Goal: Information Seeking & Learning: Compare options

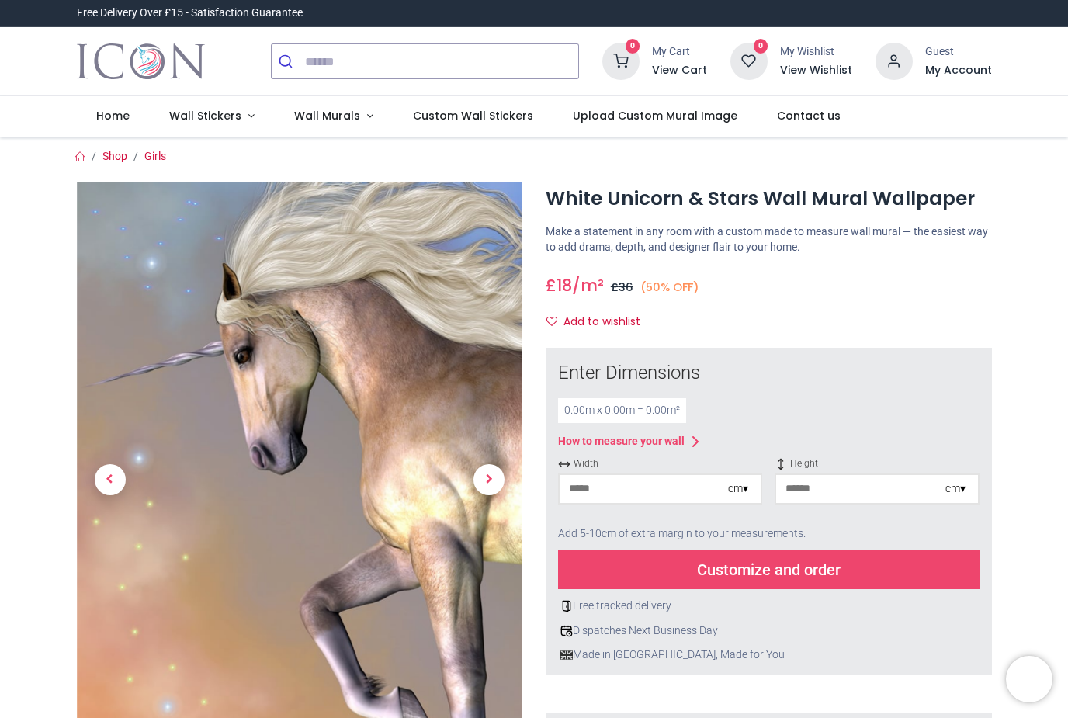
click at [497, 464] on link at bounding box center [489, 480] width 67 height 416
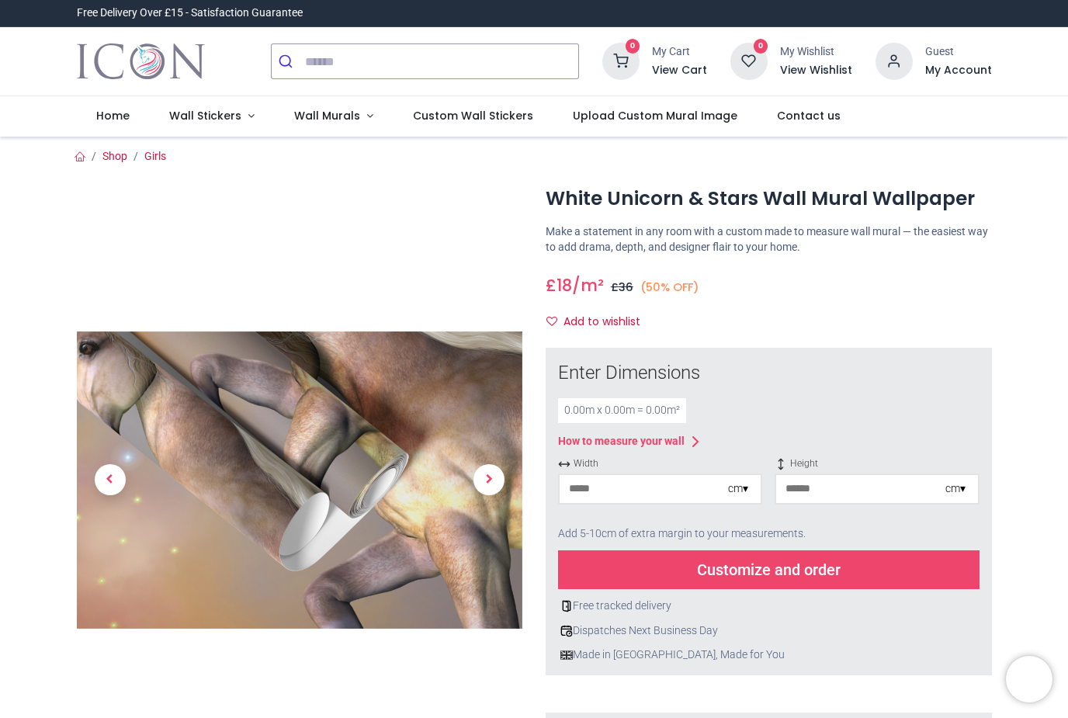
click at [482, 474] on span "Next" at bounding box center [489, 479] width 31 height 31
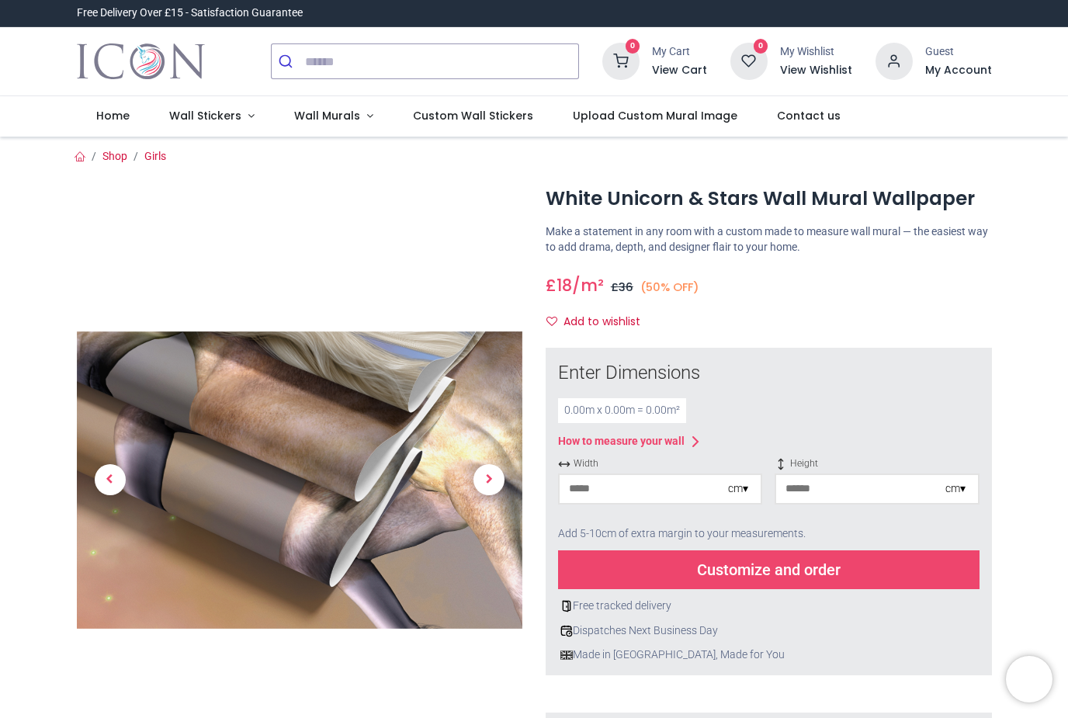
click at [489, 500] on link at bounding box center [489, 480] width 67 height 416
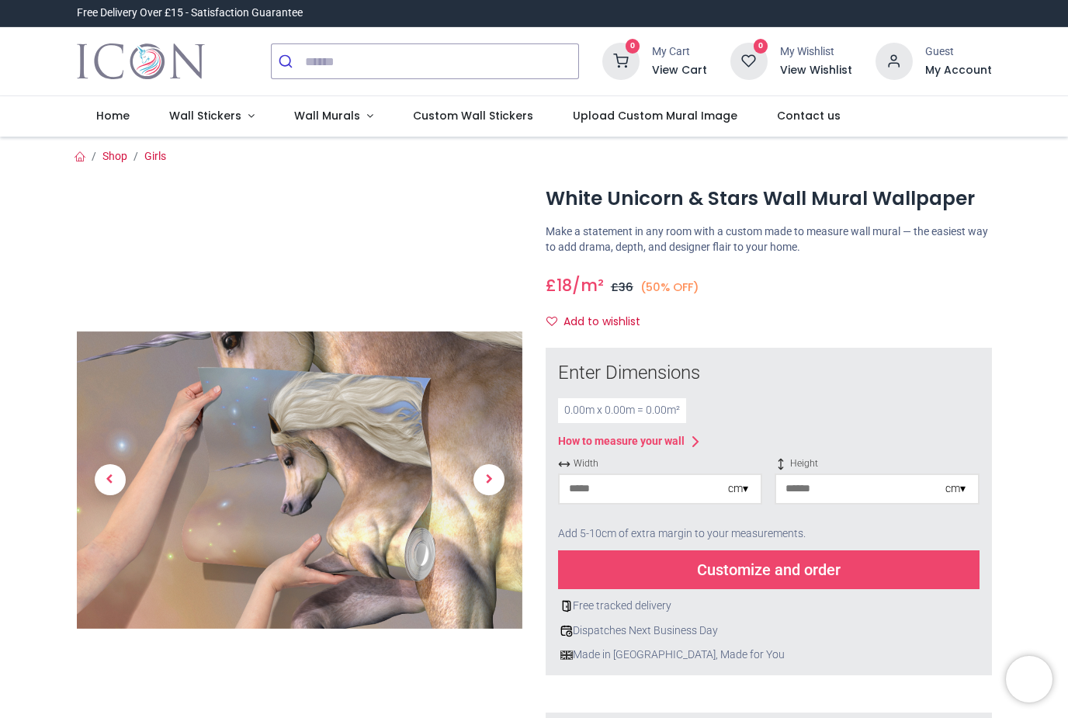
click at [495, 471] on span "Next" at bounding box center [489, 479] width 31 height 31
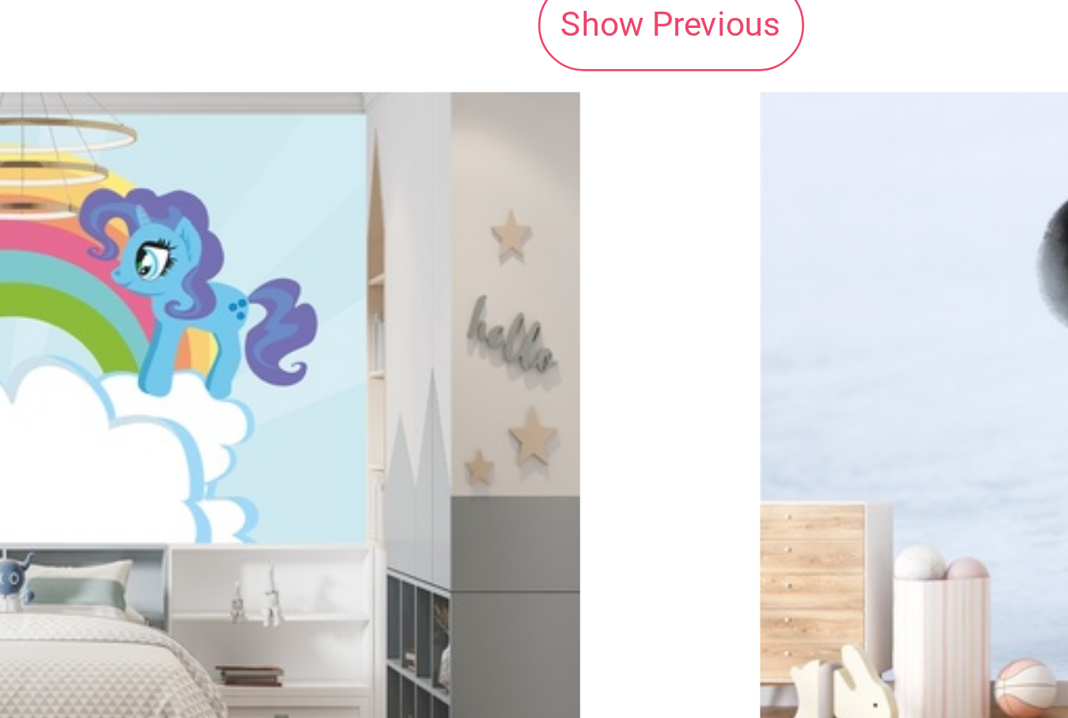
scroll to position [59, 0]
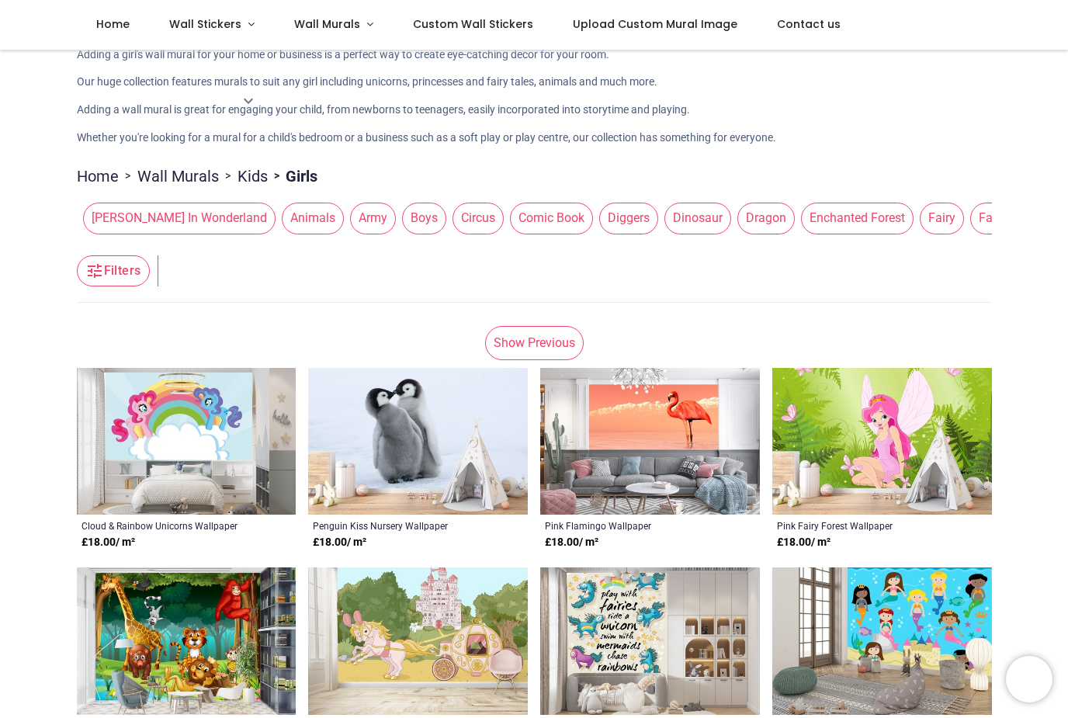
click at [166, 222] on span "Alice In Wonderland" at bounding box center [179, 218] width 193 height 31
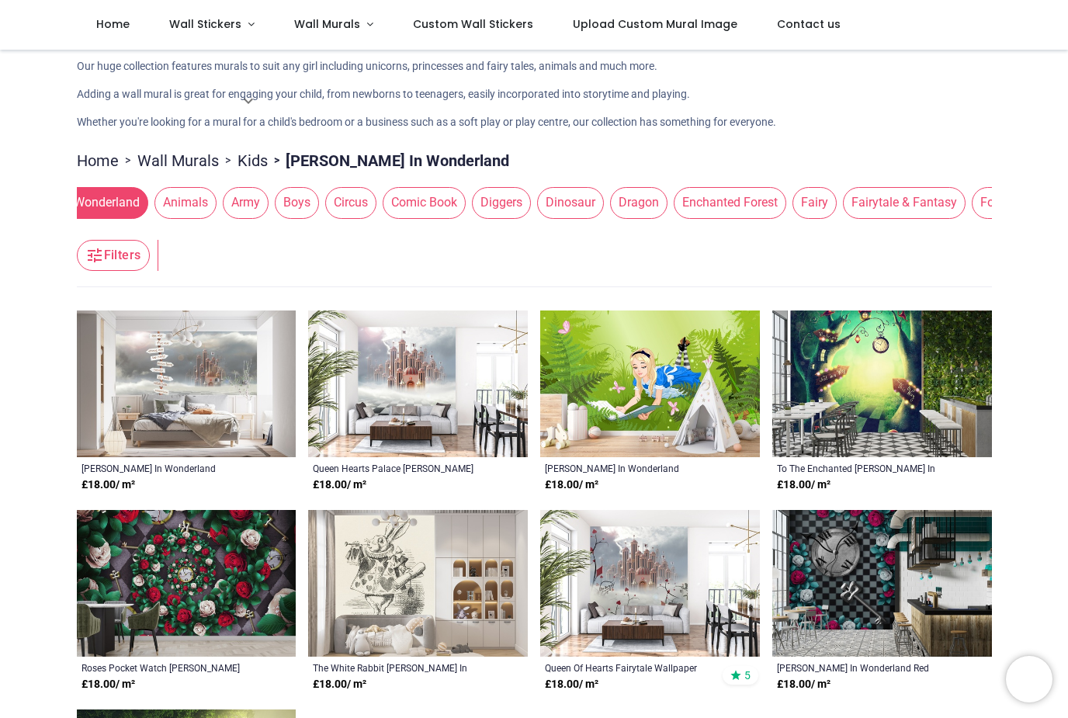
scroll to position [0, 123]
click at [680, 196] on span "Enchanted Forest" at bounding box center [735, 202] width 113 height 31
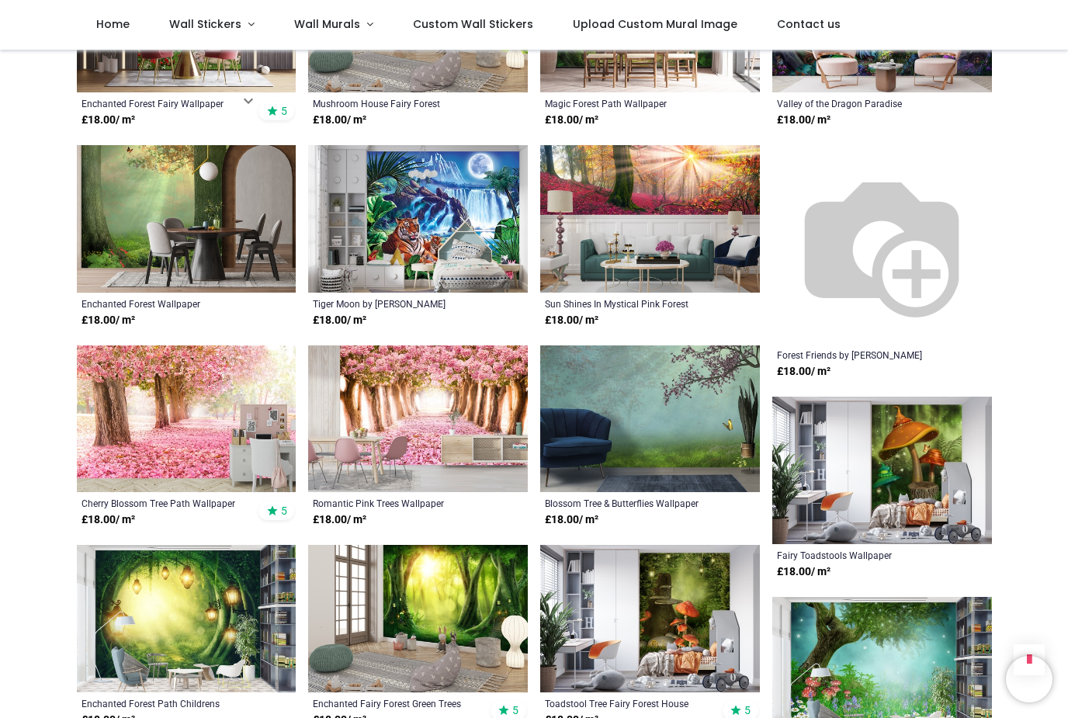
scroll to position [640, 0]
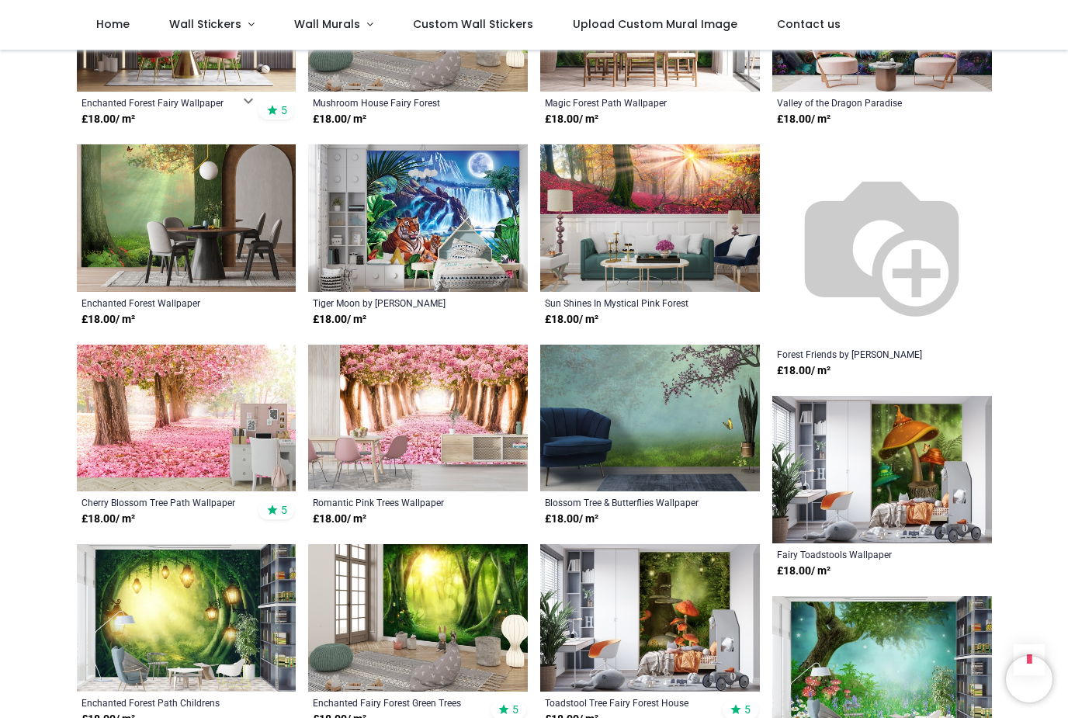
click at [496, 380] on img at bounding box center [418, 418] width 220 height 147
click at [452, 389] on img at bounding box center [418, 418] width 220 height 147
click at [428, 409] on img at bounding box center [418, 418] width 220 height 147
click at [411, 391] on img at bounding box center [418, 418] width 220 height 147
click at [400, 390] on img at bounding box center [418, 418] width 220 height 147
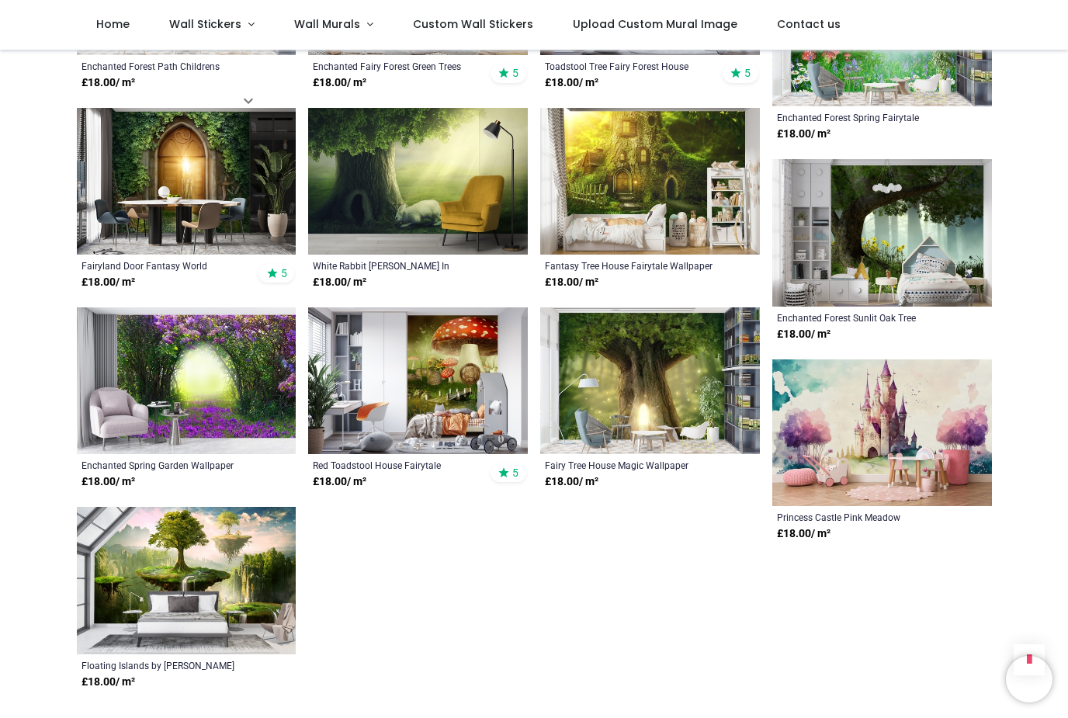
scroll to position [1277, 0]
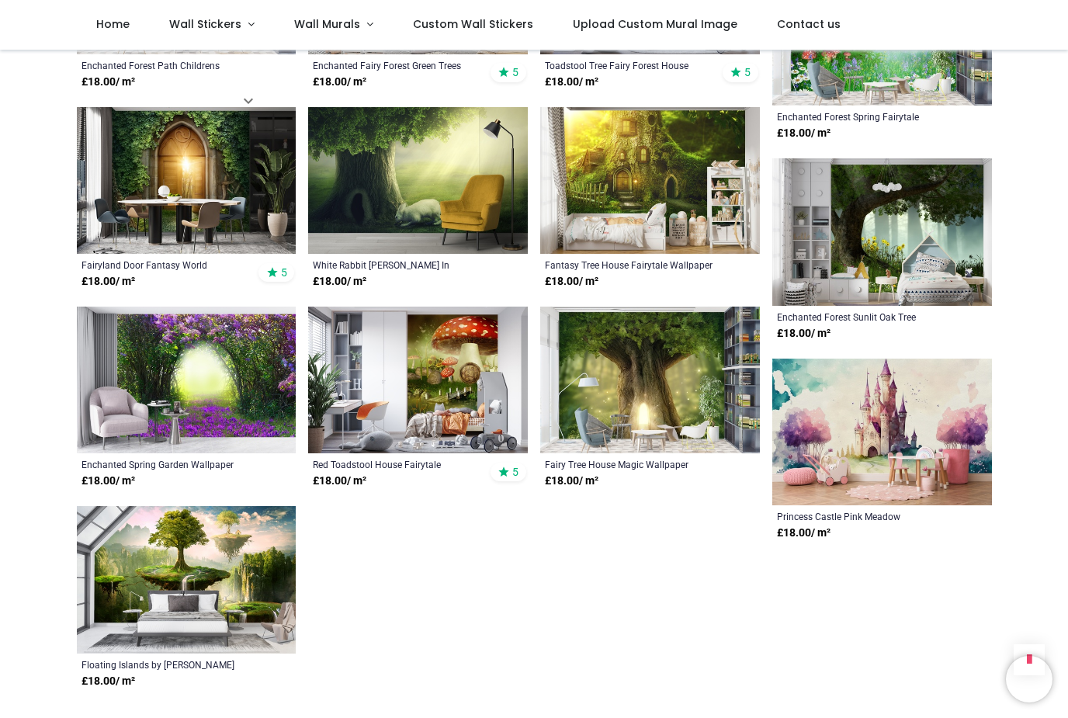
click at [925, 390] on img at bounding box center [882, 432] width 220 height 147
click at [922, 439] on img at bounding box center [882, 432] width 220 height 147
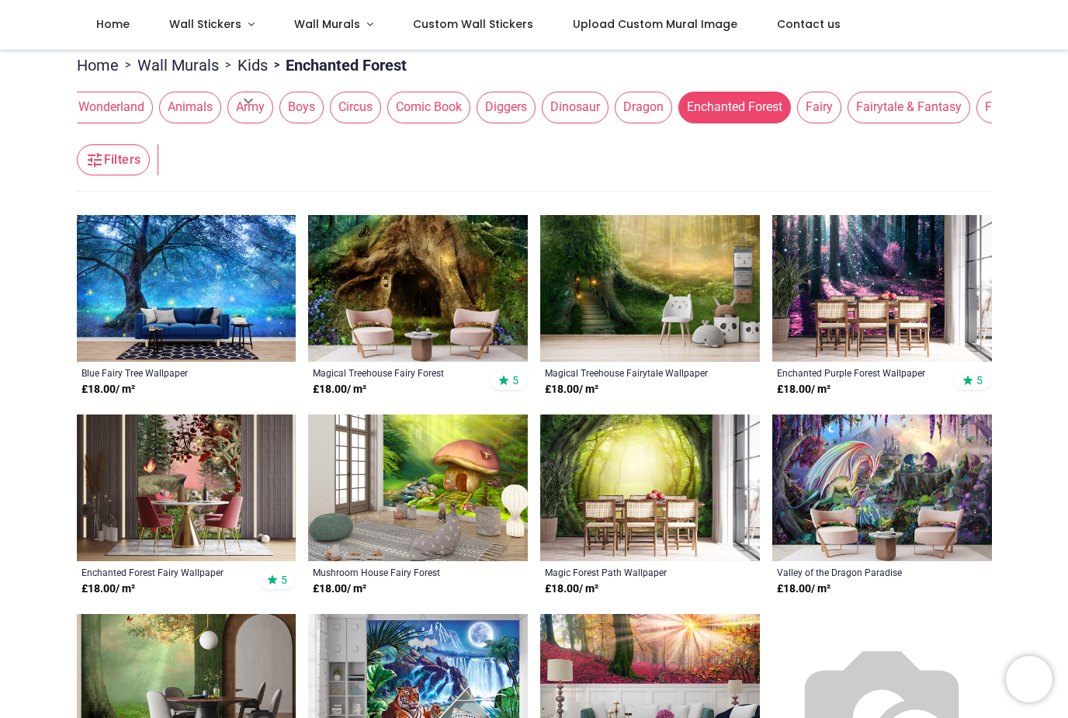
scroll to position [168, 0]
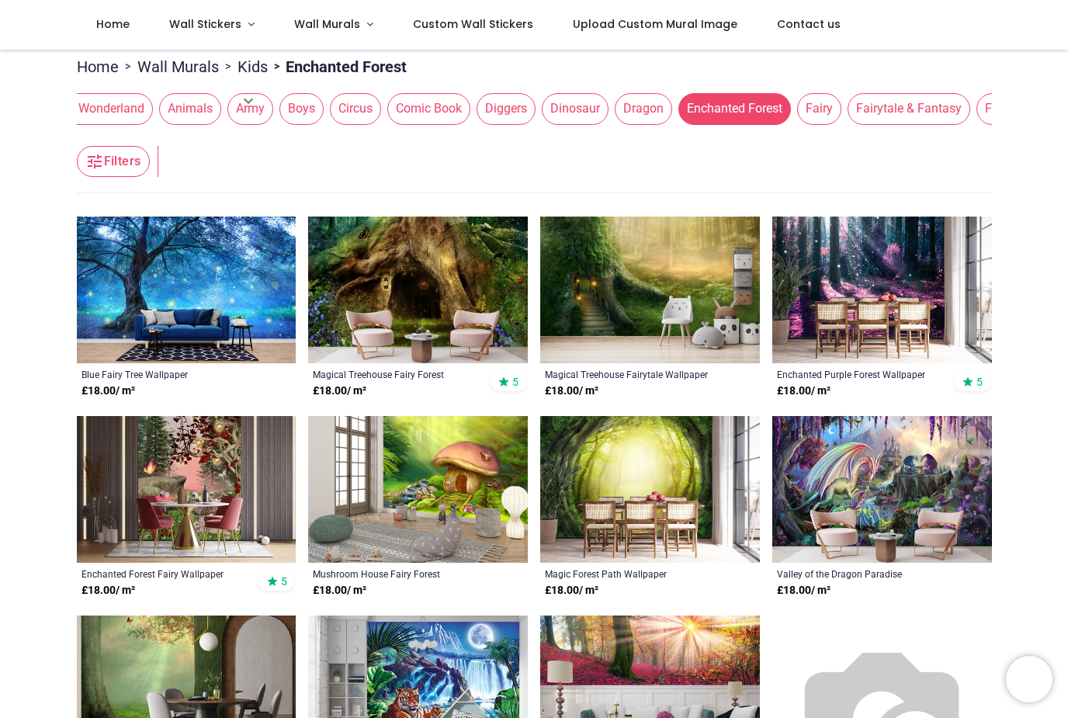
click at [797, 105] on span "Fairy" at bounding box center [819, 108] width 44 height 31
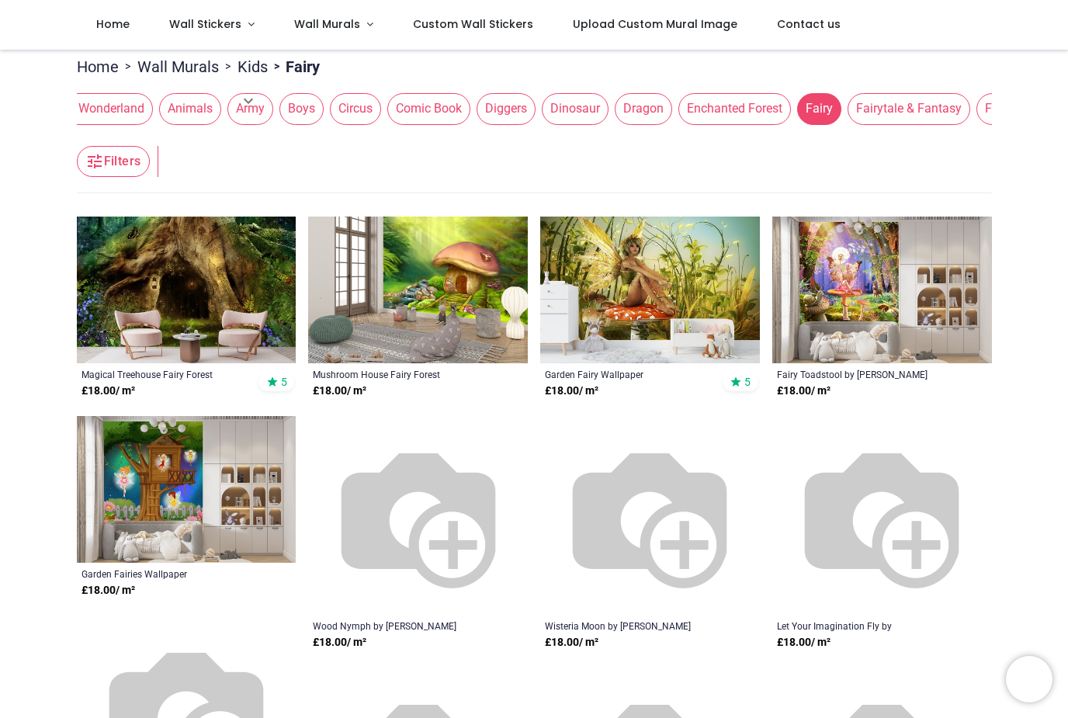
click at [885, 97] on span "Fairytale & Fantasy" at bounding box center [909, 108] width 123 height 31
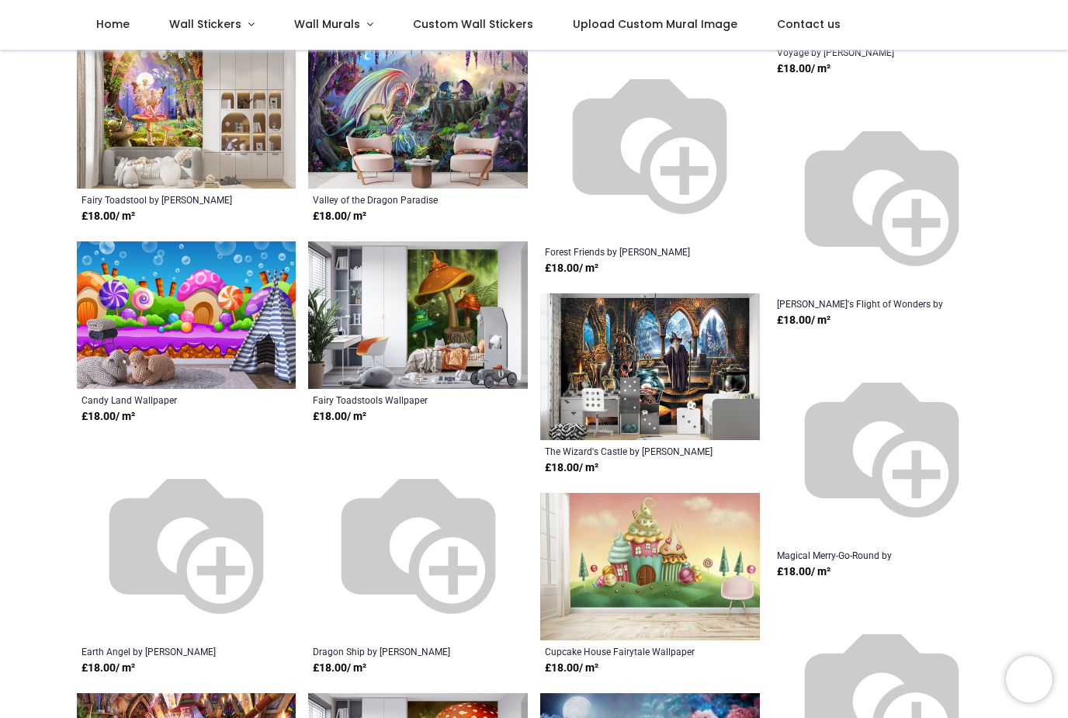
scroll to position [523, 0]
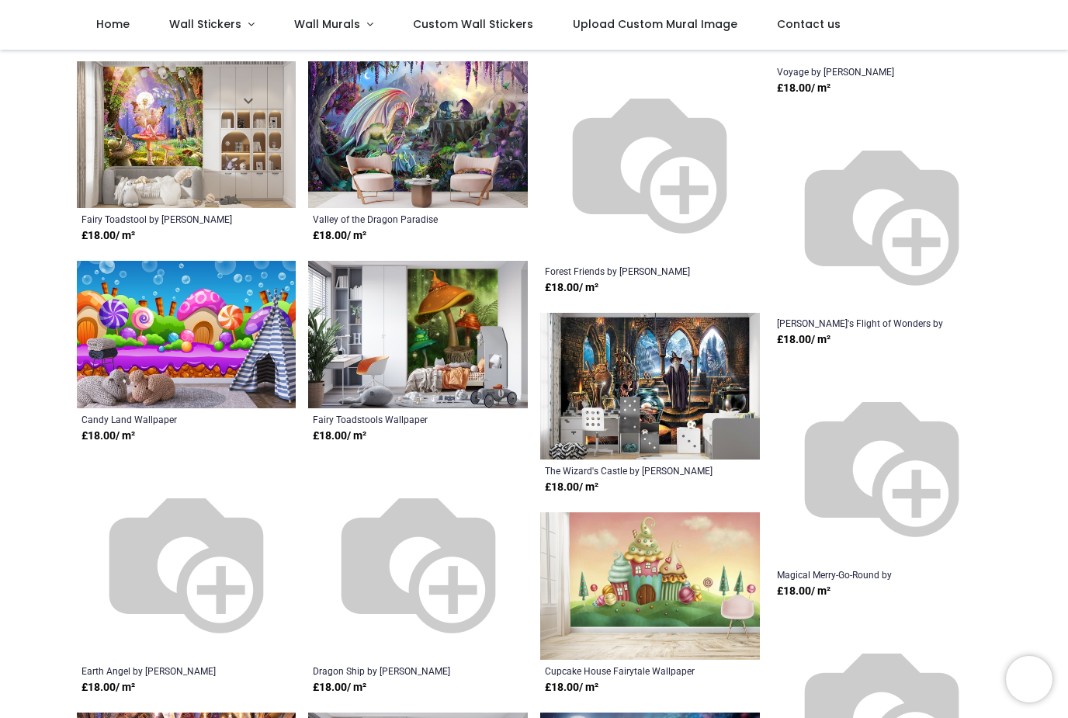
click at [920, 232] on img at bounding box center [882, 212] width 199 height 199
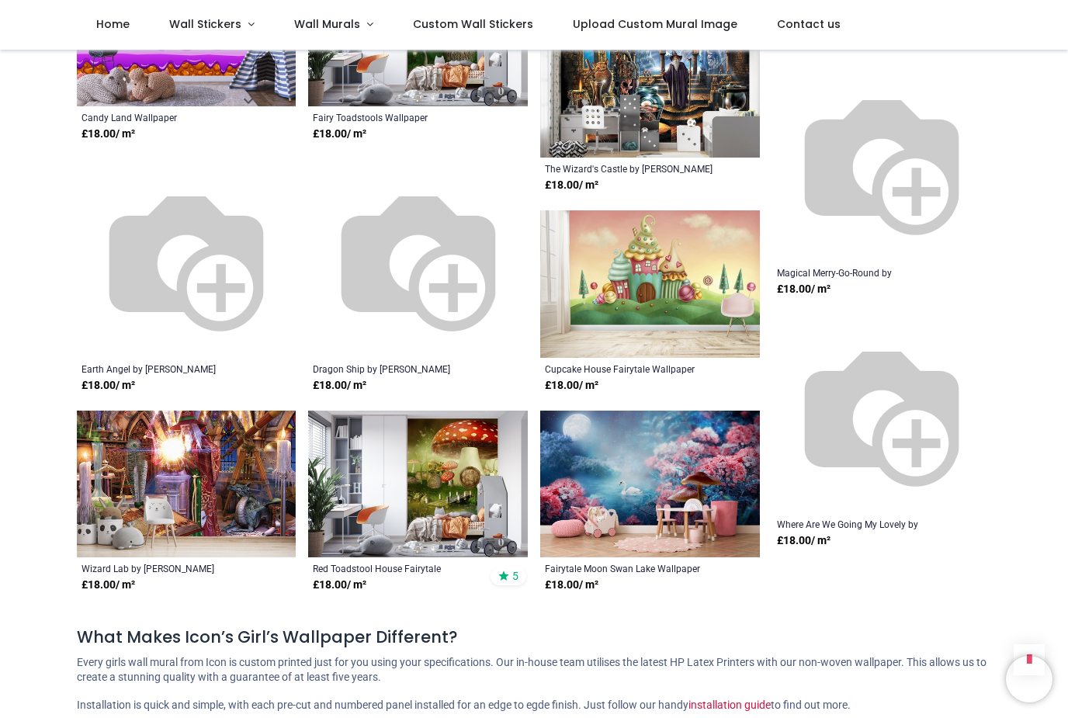
scroll to position [827, 0]
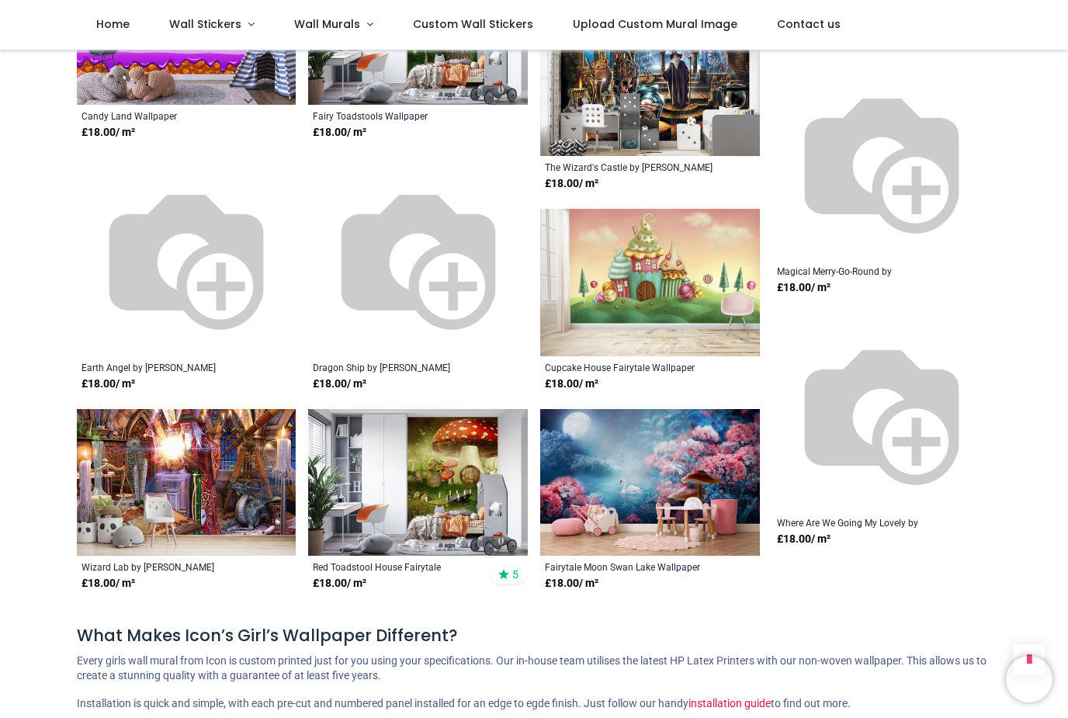
click at [680, 270] on img at bounding box center [650, 282] width 220 height 147
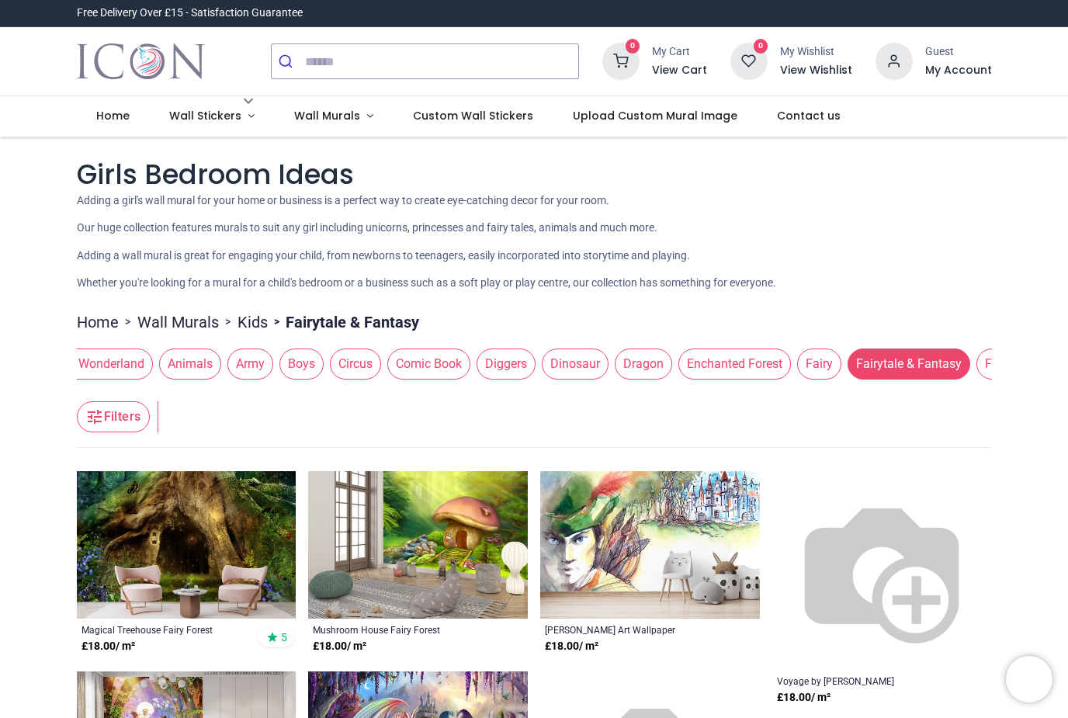
scroll to position [0, 0]
click at [332, 116] on span "Wall Murals" at bounding box center [327, 116] width 66 height 16
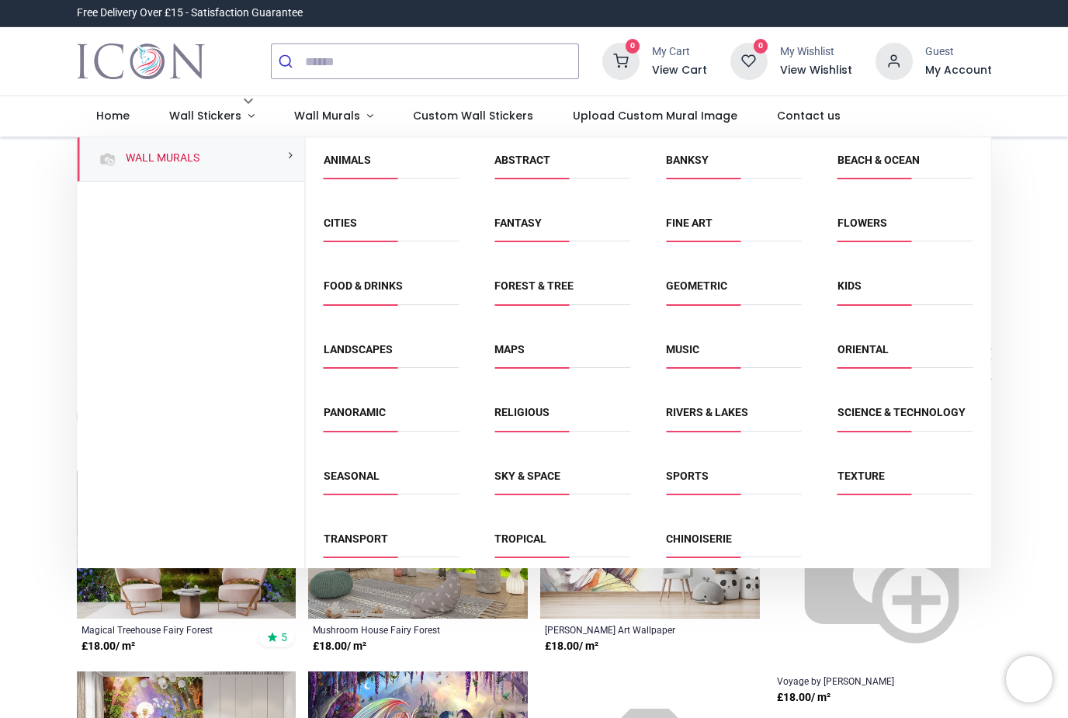
click at [531, 217] on link "Fantasy" at bounding box center [518, 223] width 47 height 12
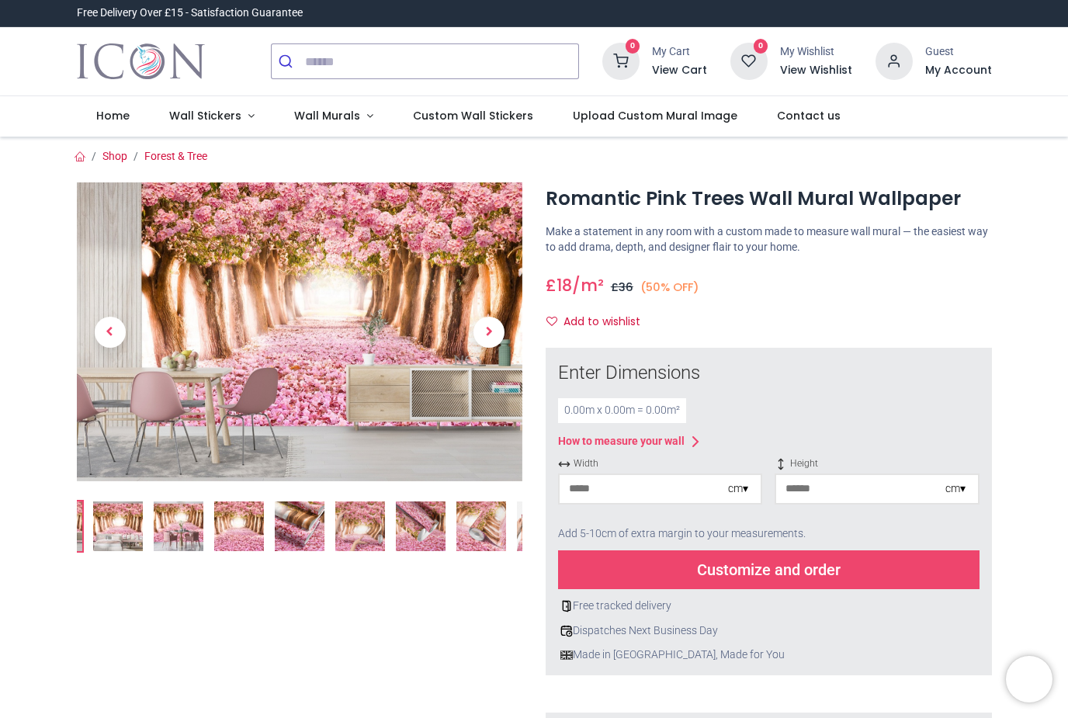
click at [289, 314] on img at bounding box center [300, 331] width 446 height 299
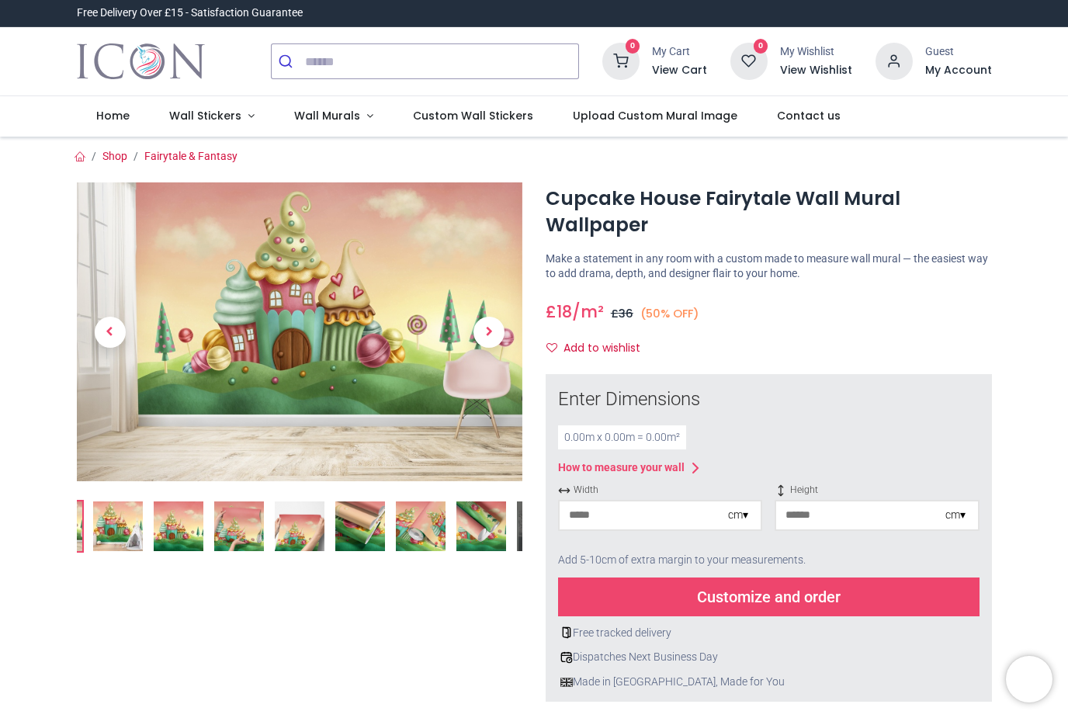
click at [345, 522] on img at bounding box center [360, 527] width 50 height 50
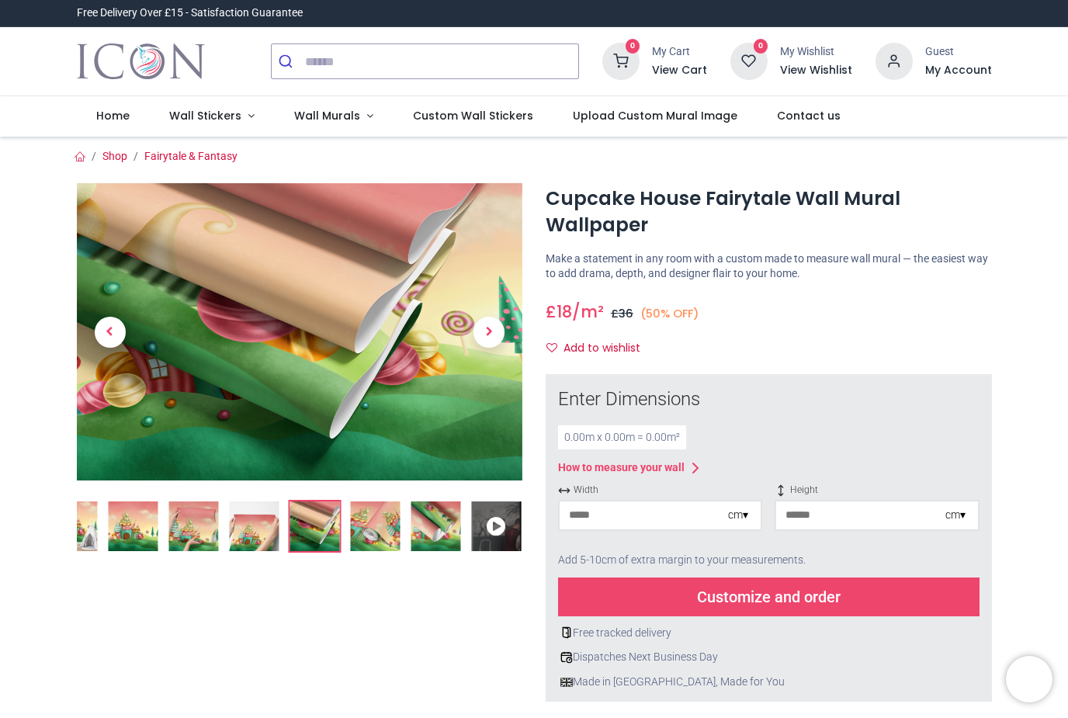
click at [277, 530] on img at bounding box center [254, 527] width 50 height 50
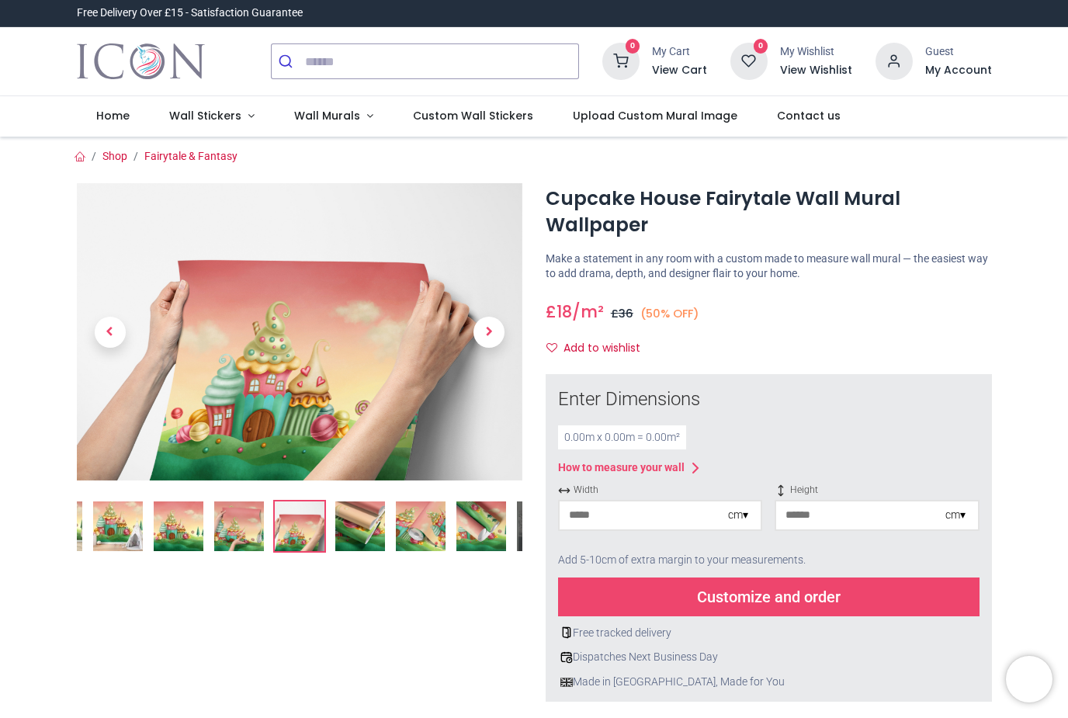
click at [188, 528] on img at bounding box center [179, 527] width 50 height 50
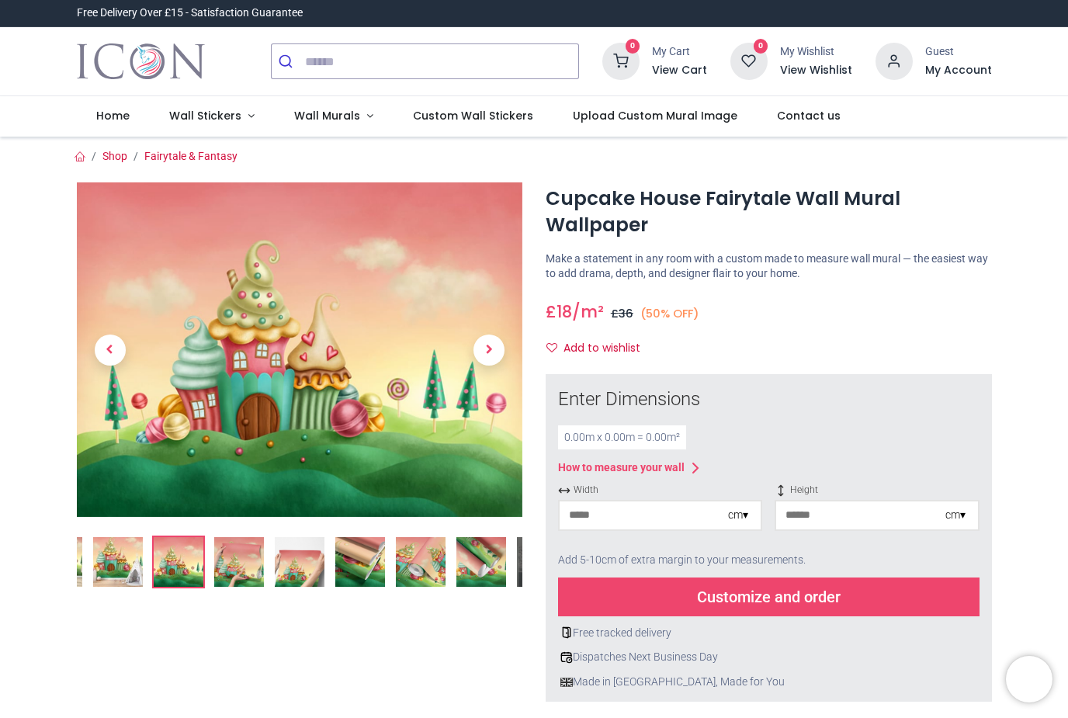
click at [126, 558] on img at bounding box center [118, 562] width 50 height 50
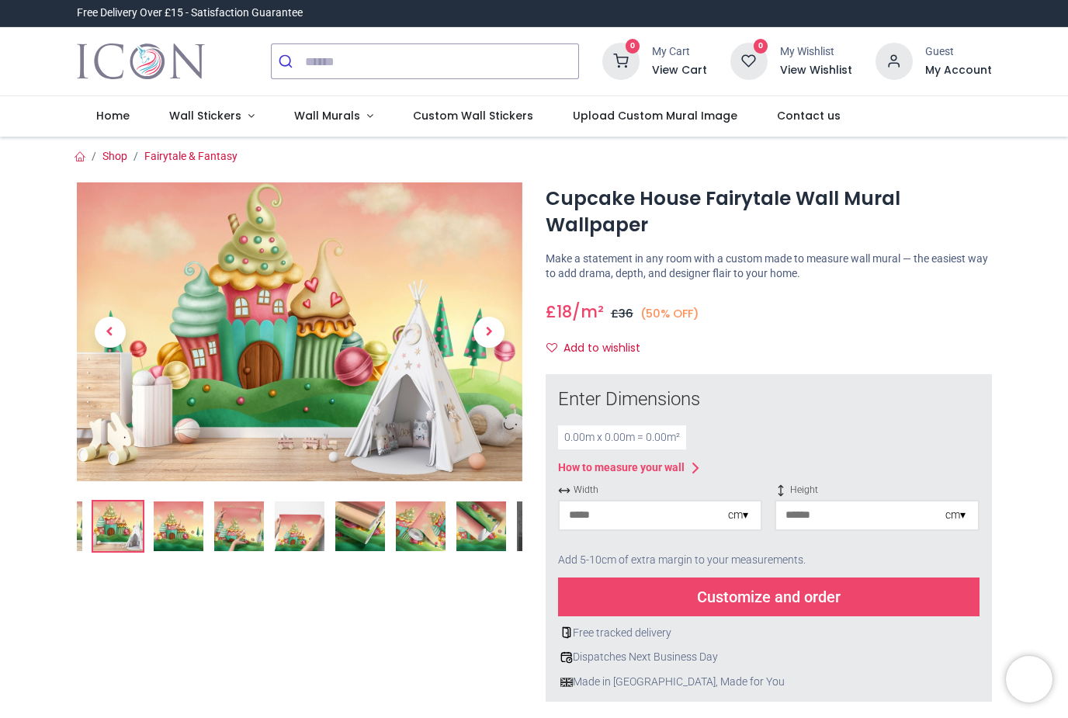
click at [78, 557] on div at bounding box center [300, 617] width 470 height 870
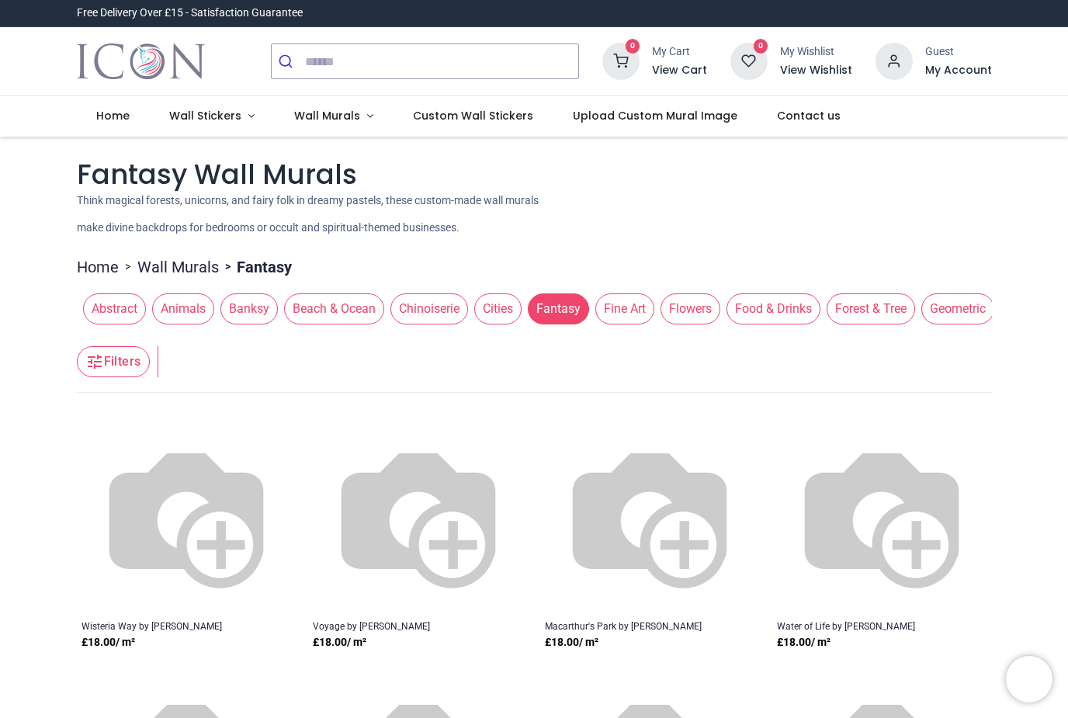
click at [342, 309] on span "Beach & Ocean" at bounding box center [334, 308] width 100 height 31
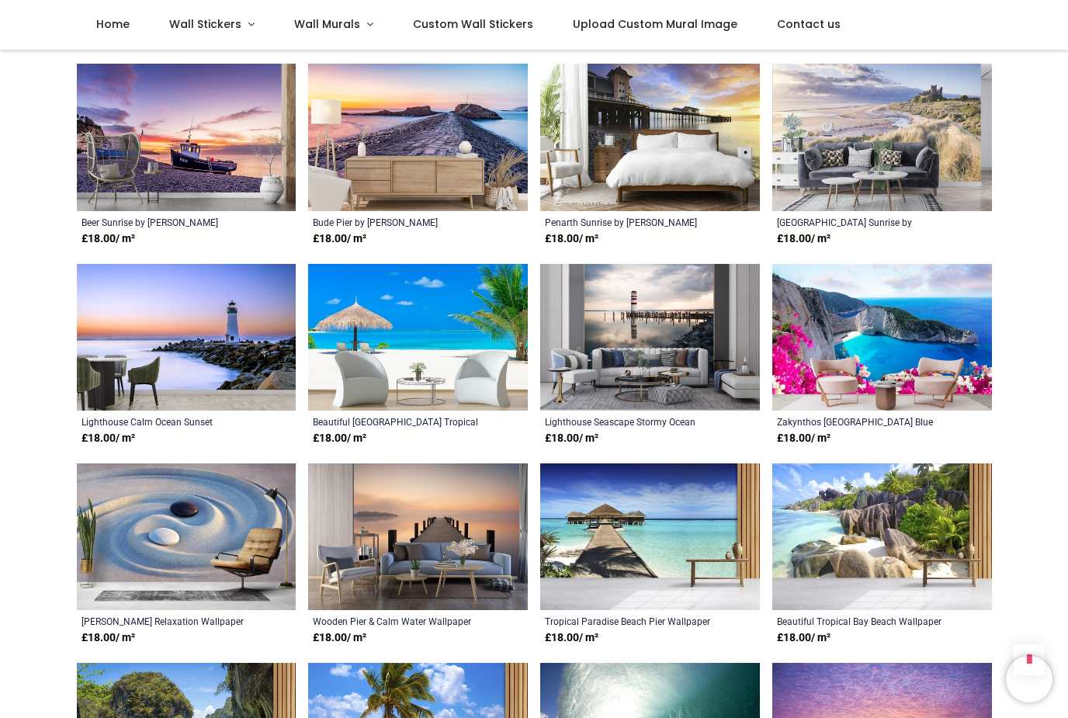
scroll to position [1667, 0]
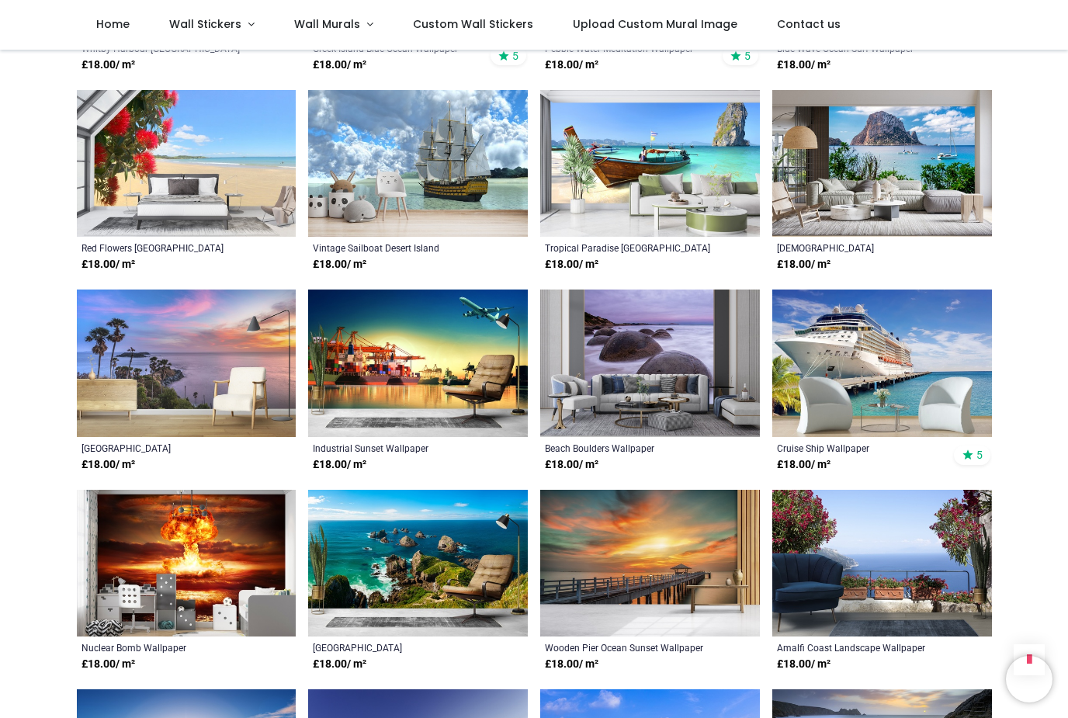
scroll to position [4841, 0]
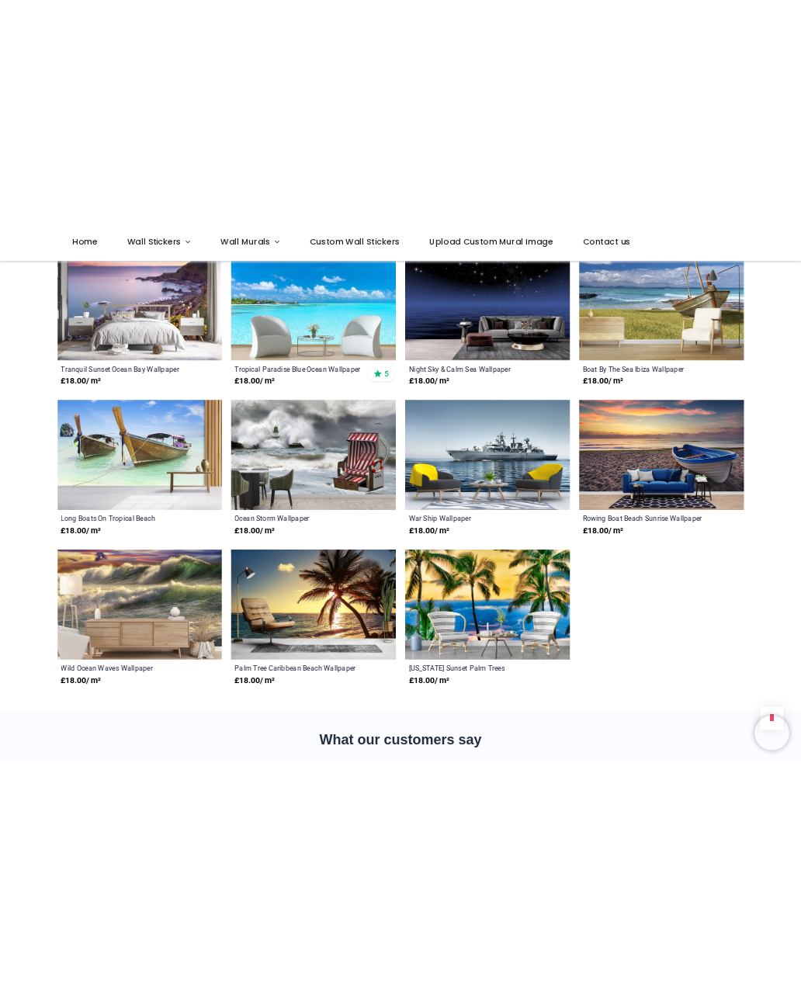
scroll to position [6091, 0]
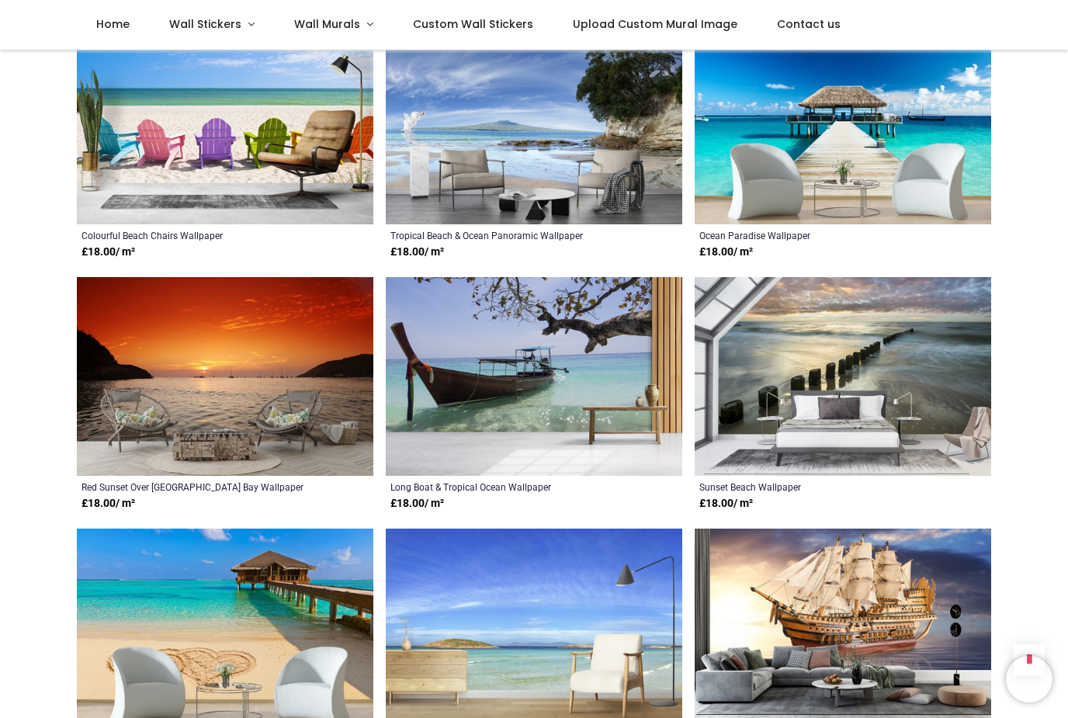
scroll to position [5399, 0]
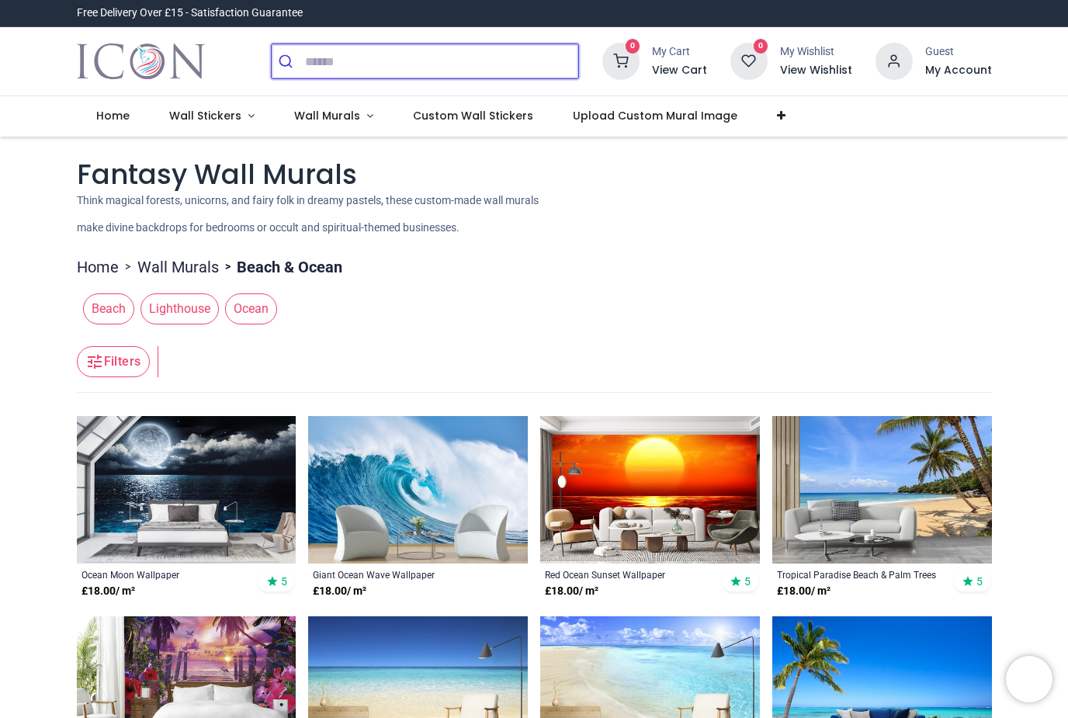
click at [428, 63] on input "search" at bounding box center [441, 61] width 273 height 34
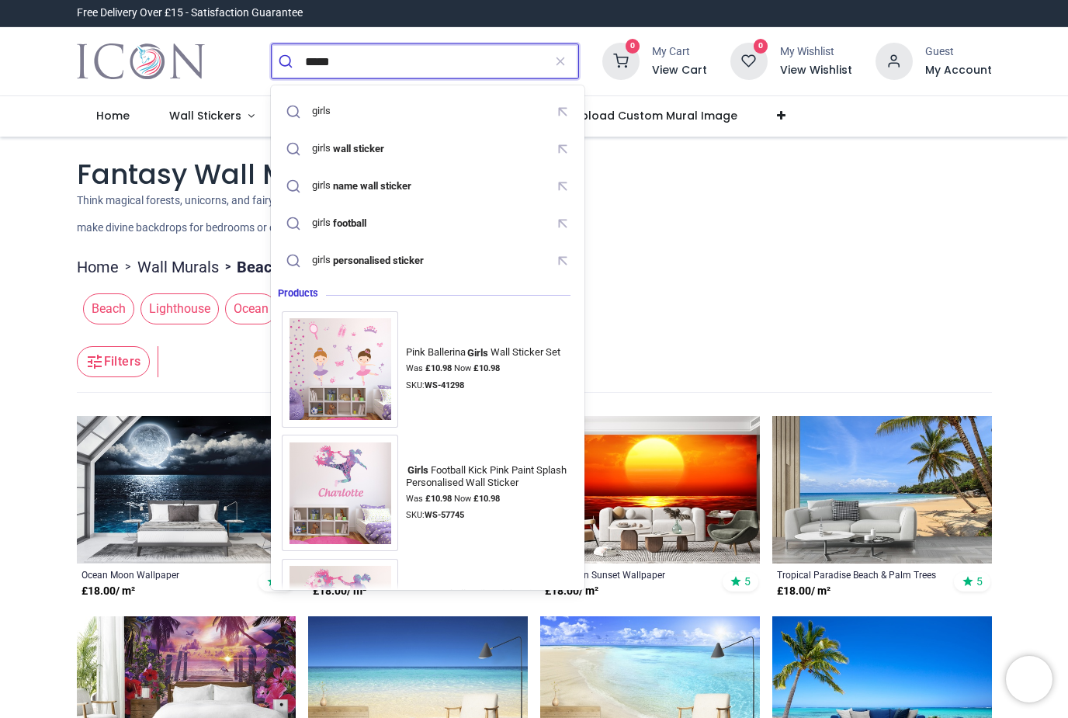
type input "*****"
click at [288, 61] on button "submit" at bounding box center [288, 61] width 33 height 34
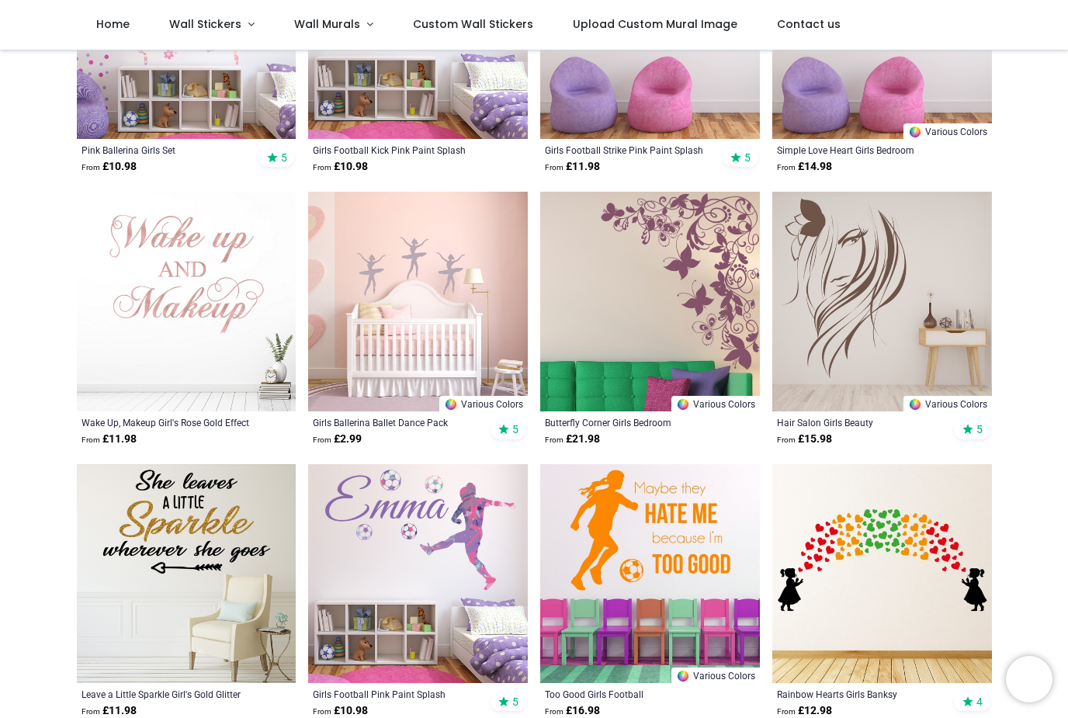
scroll to position [335, 0]
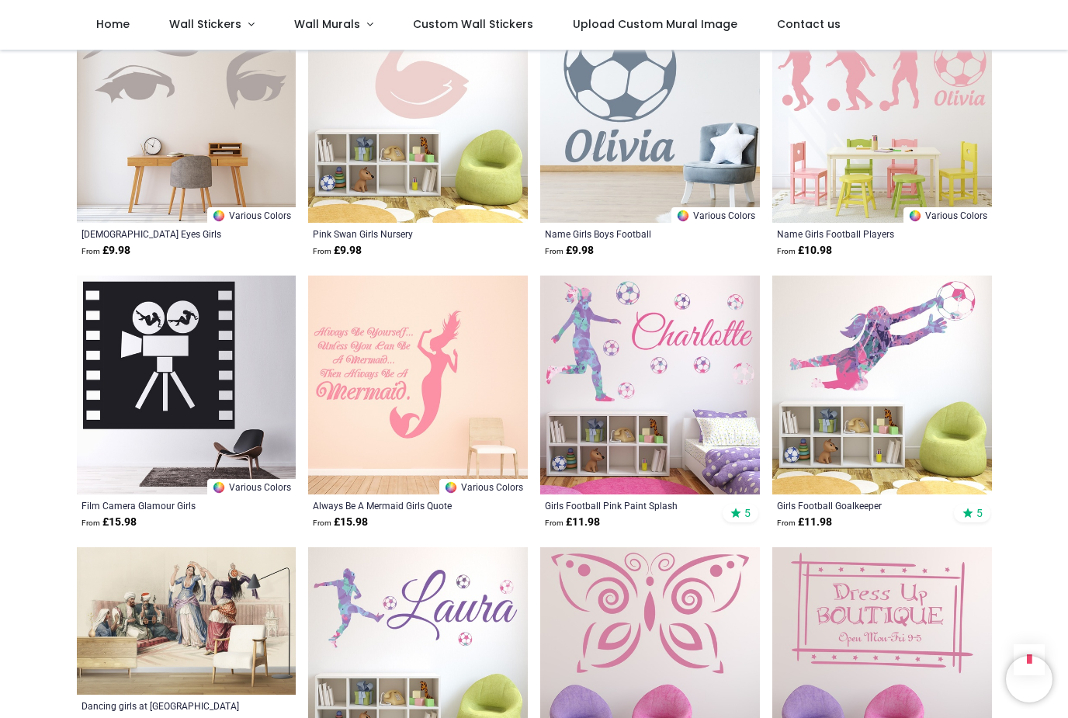
scroll to position [1590, 0]
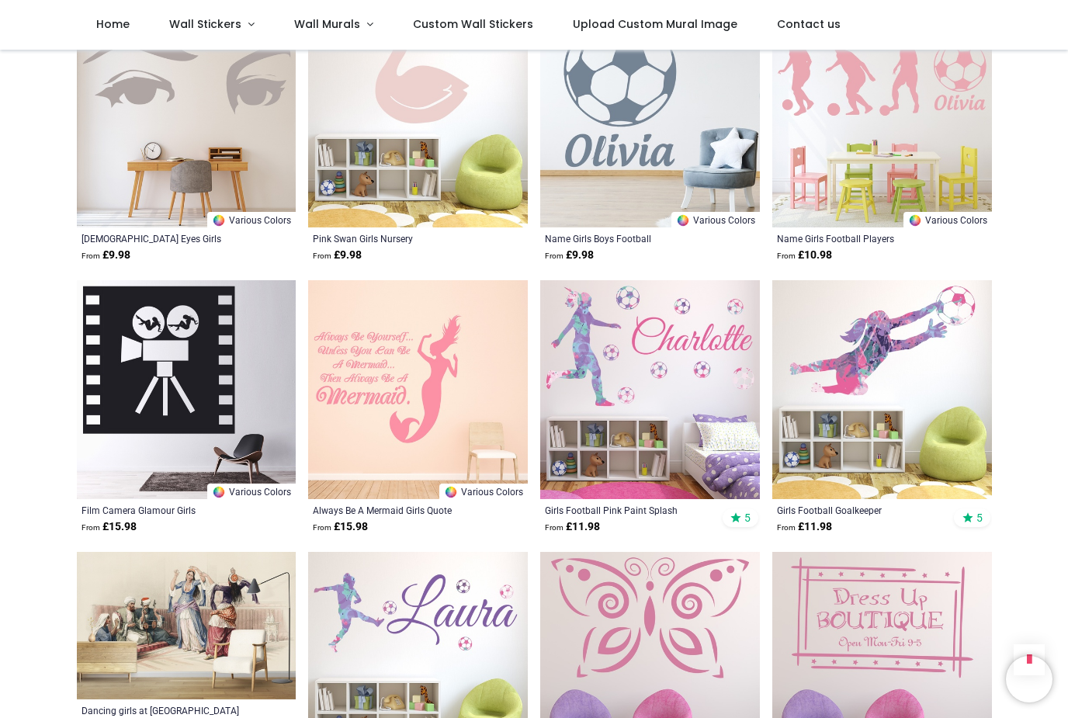
click at [322, 19] on span "Wall Murals" at bounding box center [327, 24] width 66 height 16
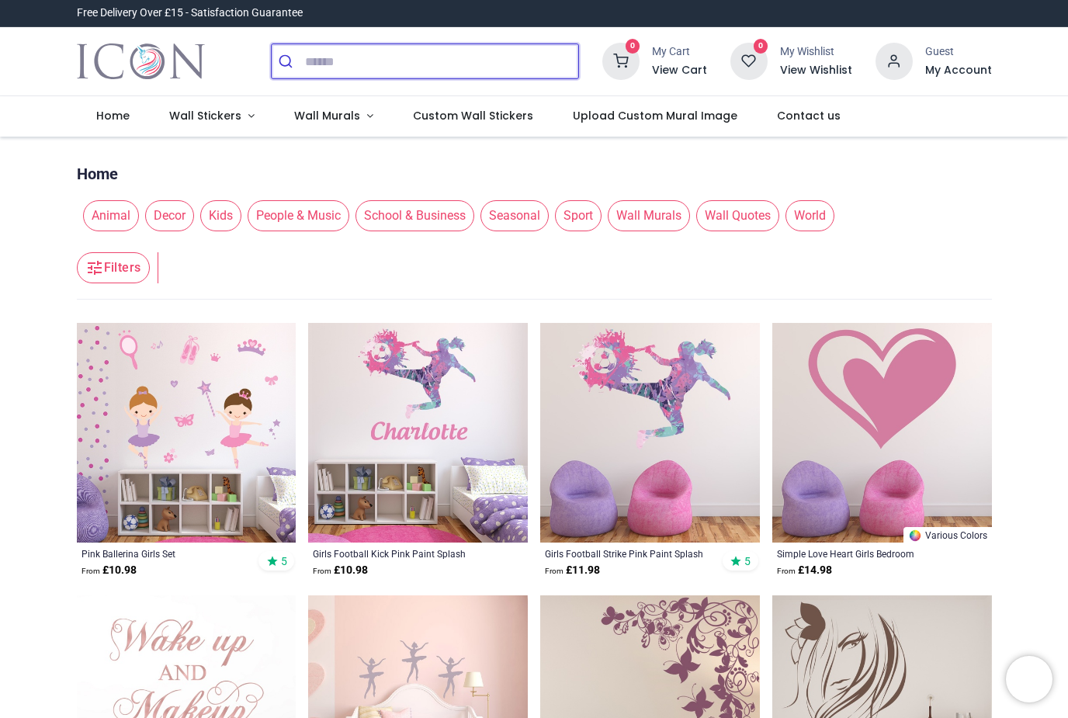
click at [514, 58] on input "search" at bounding box center [441, 61] width 273 height 34
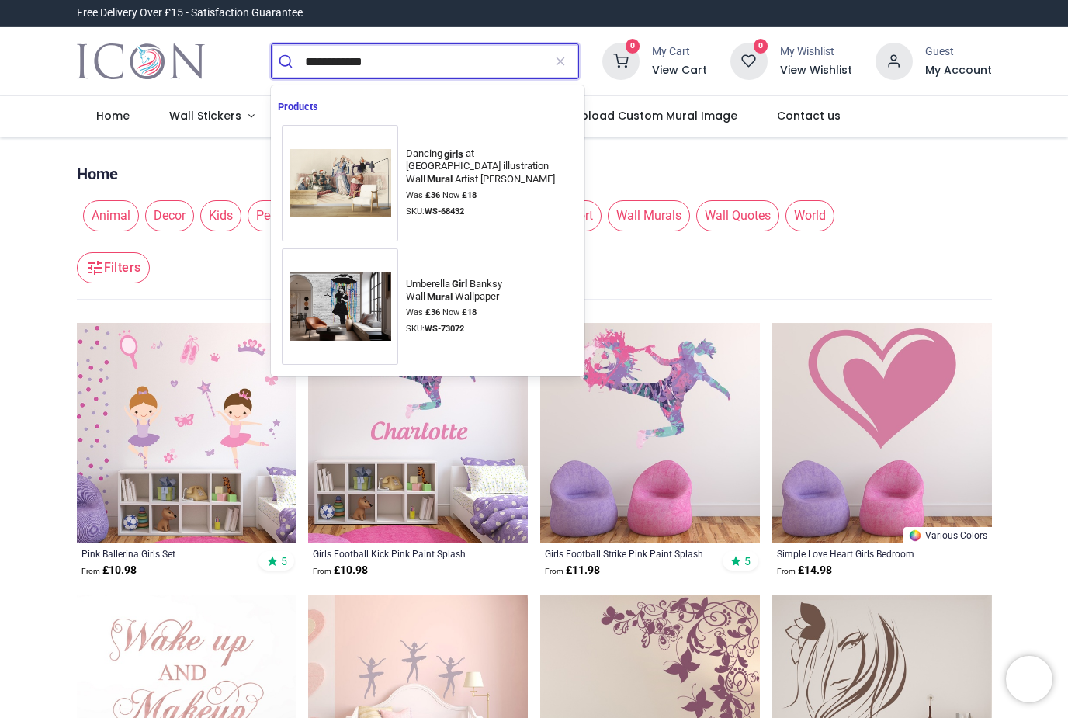
type input "**********"
click at [288, 61] on button "submit" at bounding box center [288, 61] width 33 height 34
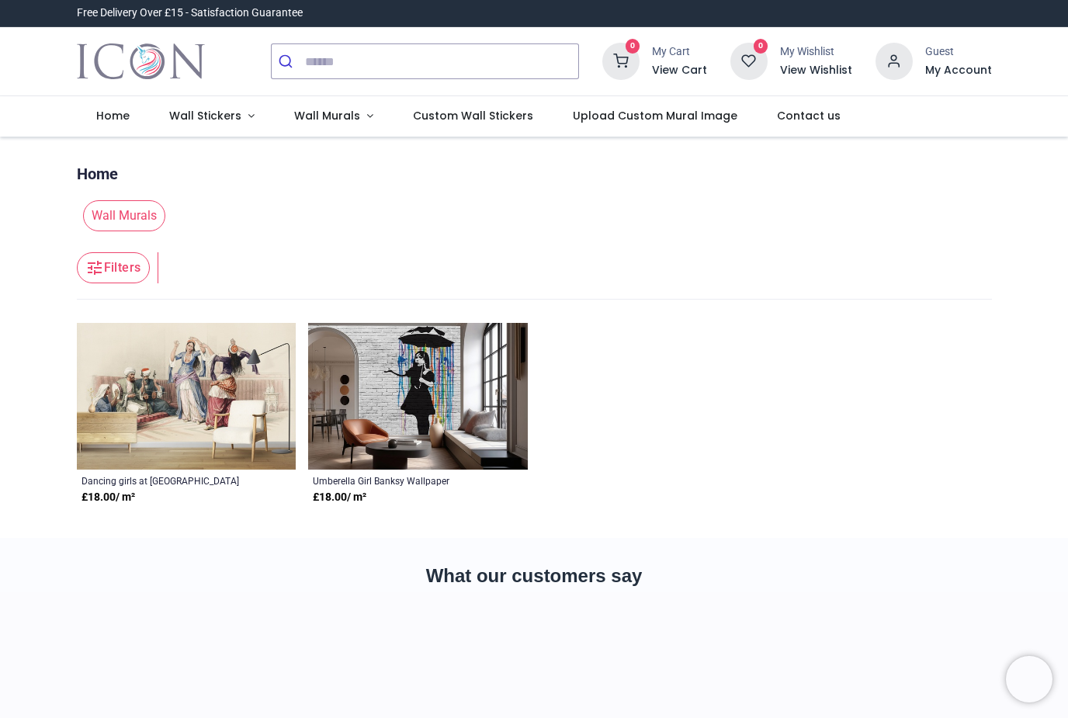
click at [300, 137] on div "**********" at bounding box center [534, 338] width 939 height 402
click at [352, 102] on link "Wall Murals" at bounding box center [333, 116] width 119 height 40
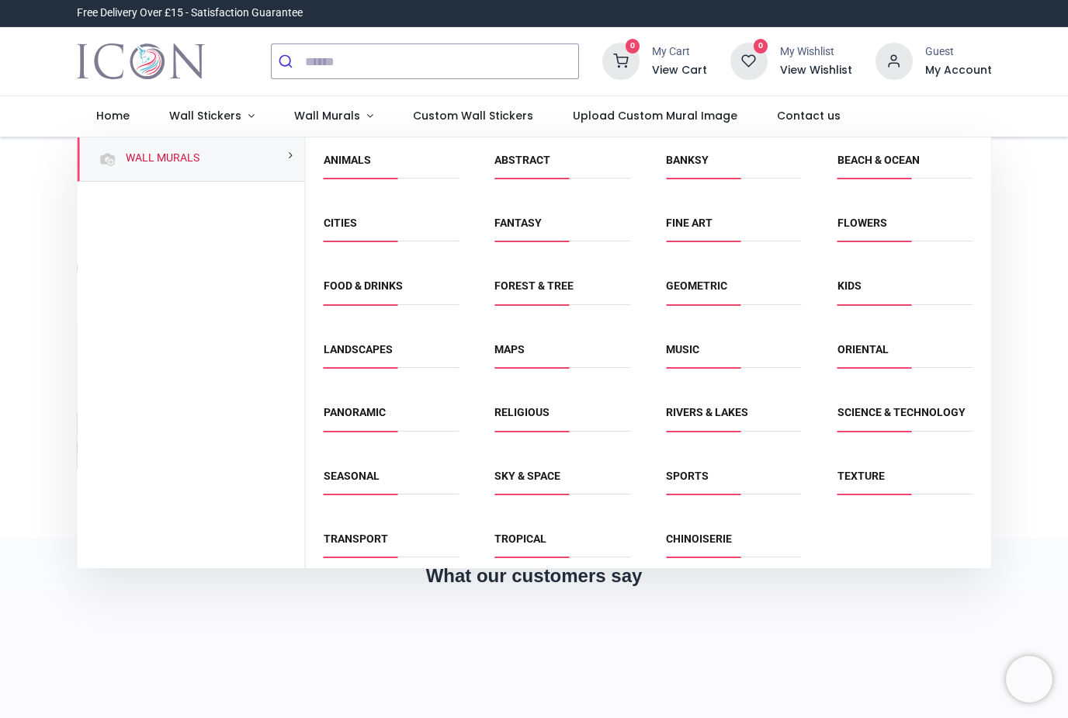
click at [552, 285] on link "Forest & Tree" at bounding box center [534, 285] width 79 height 12
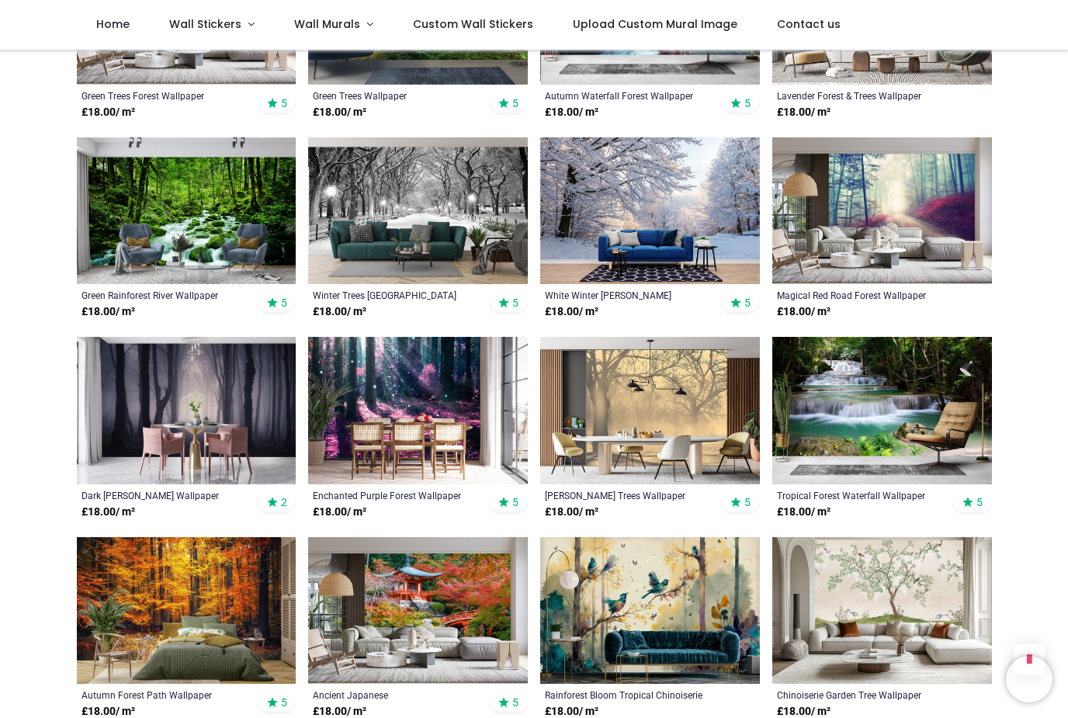
scroll to position [633, 0]
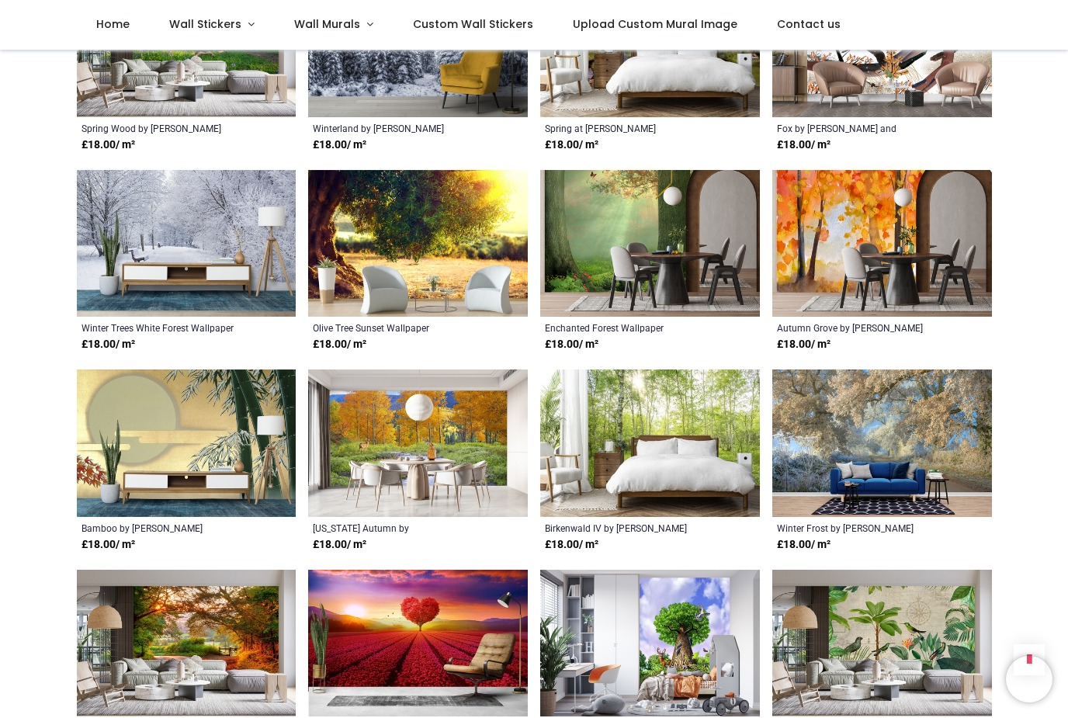
scroll to position [2193, 0]
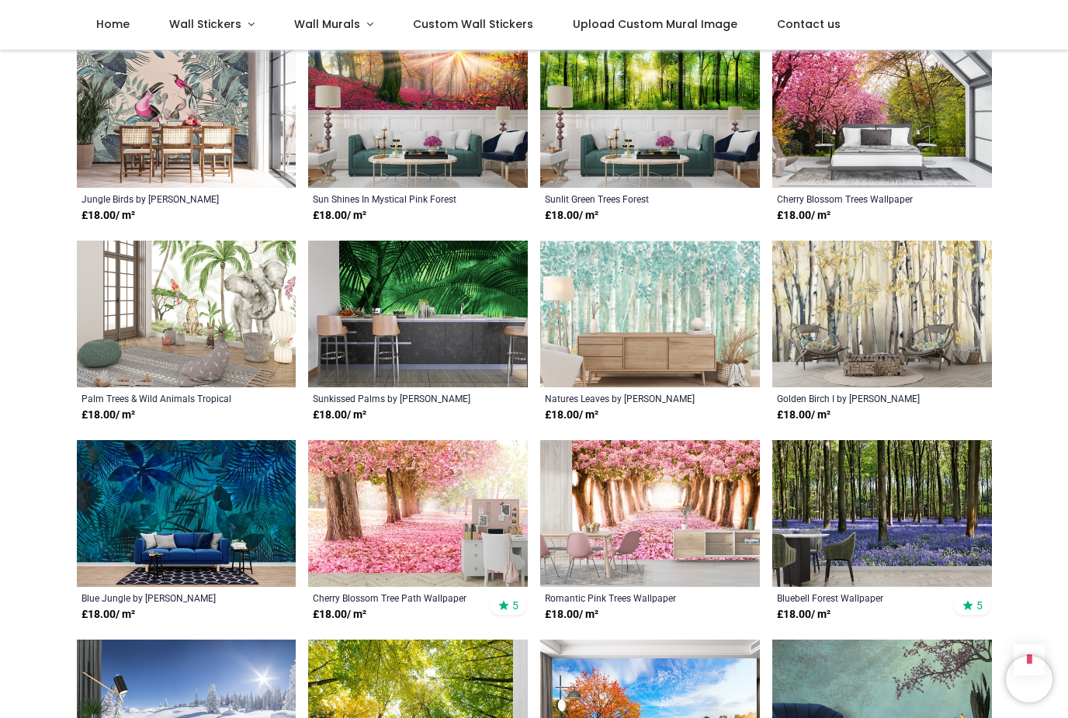
scroll to position [3029, 0]
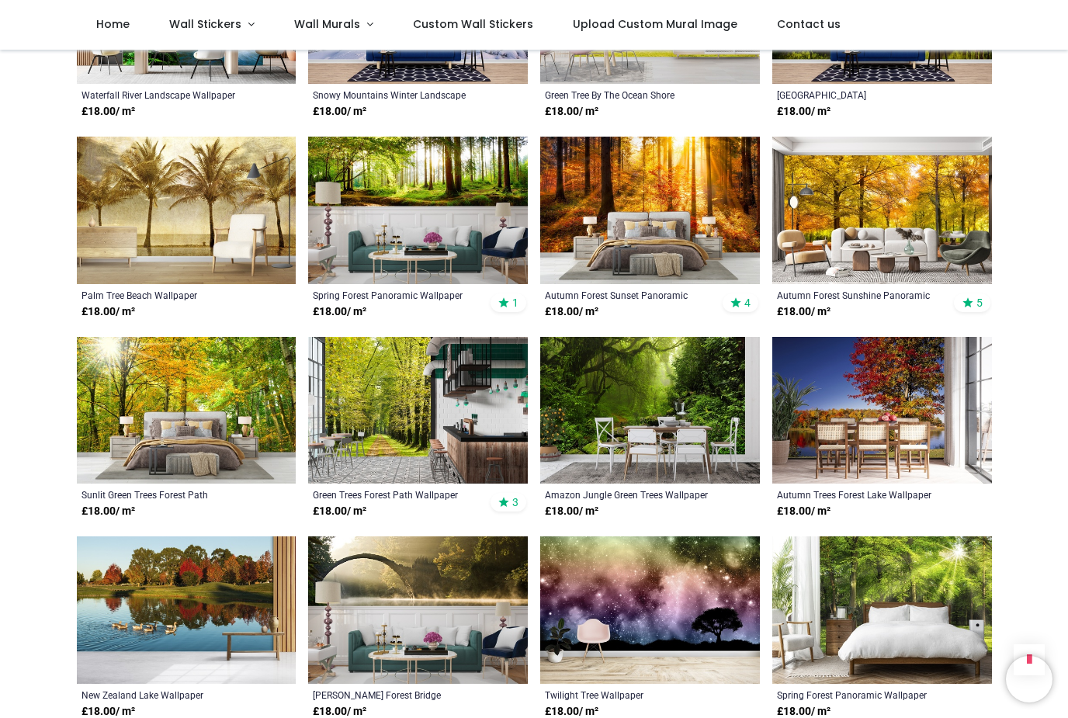
scroll to position [4417, 0]
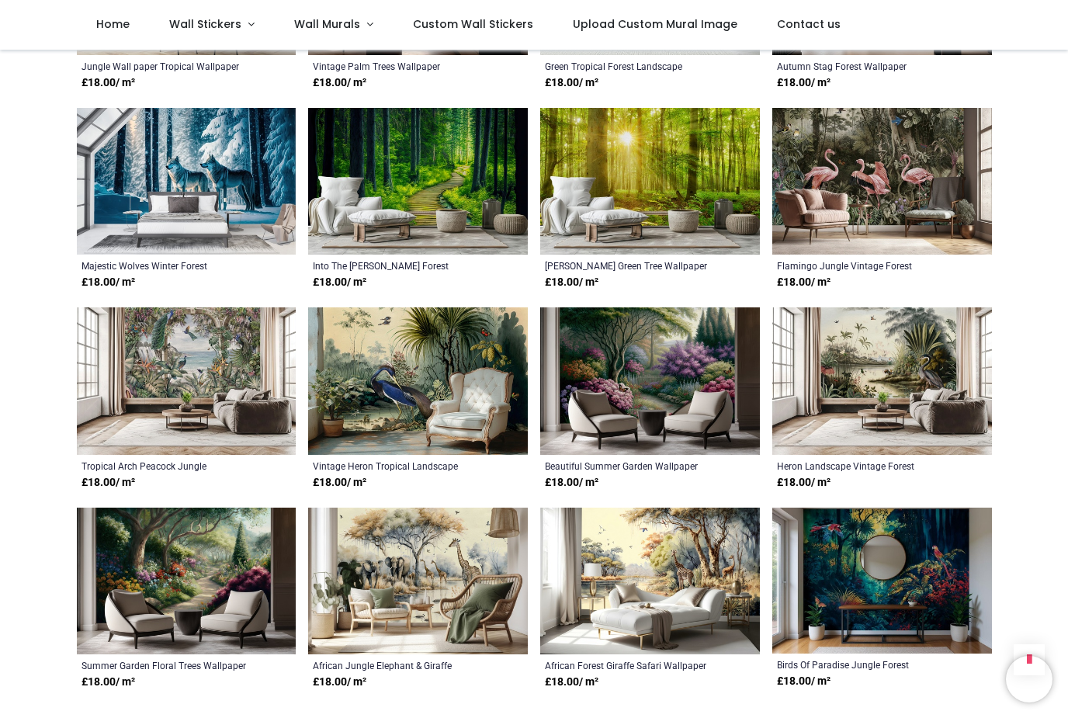
scroll to position [5654, 0]
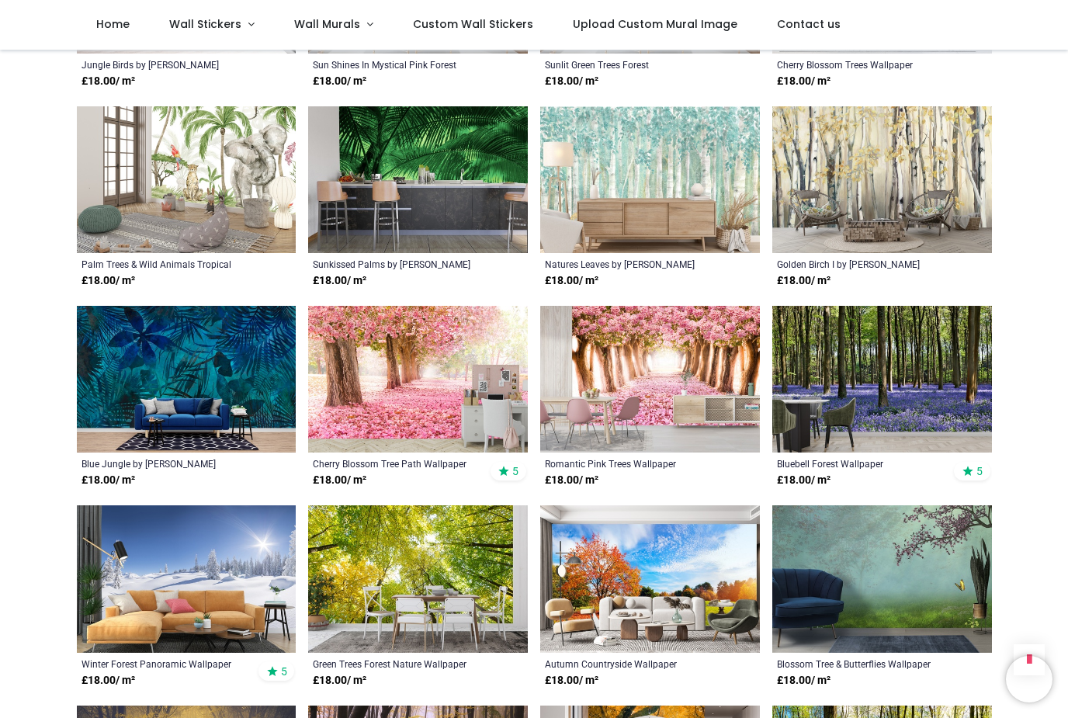
scroll to position [3009, 0]
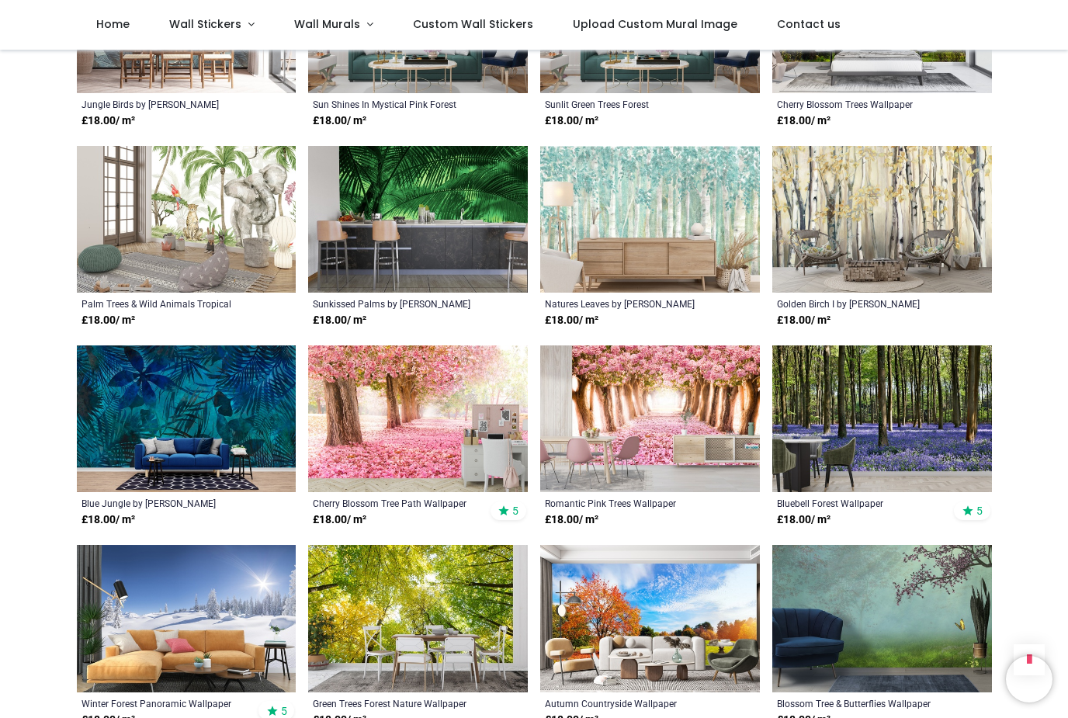
click at [654, 425] on img at bounding box center [650, 418] width 220 height 147
click at [466, 434] on img at bounding box center [418, 418] width 220 height 147
click at [656, 416] on img at bounding box center [650, 418] width 220 height 147
click at [685, 413] on img at bounding box center [650, 418] width 220 height 147
click at [665, 411] on img at bounding box center [650, 418] width 220 height 147
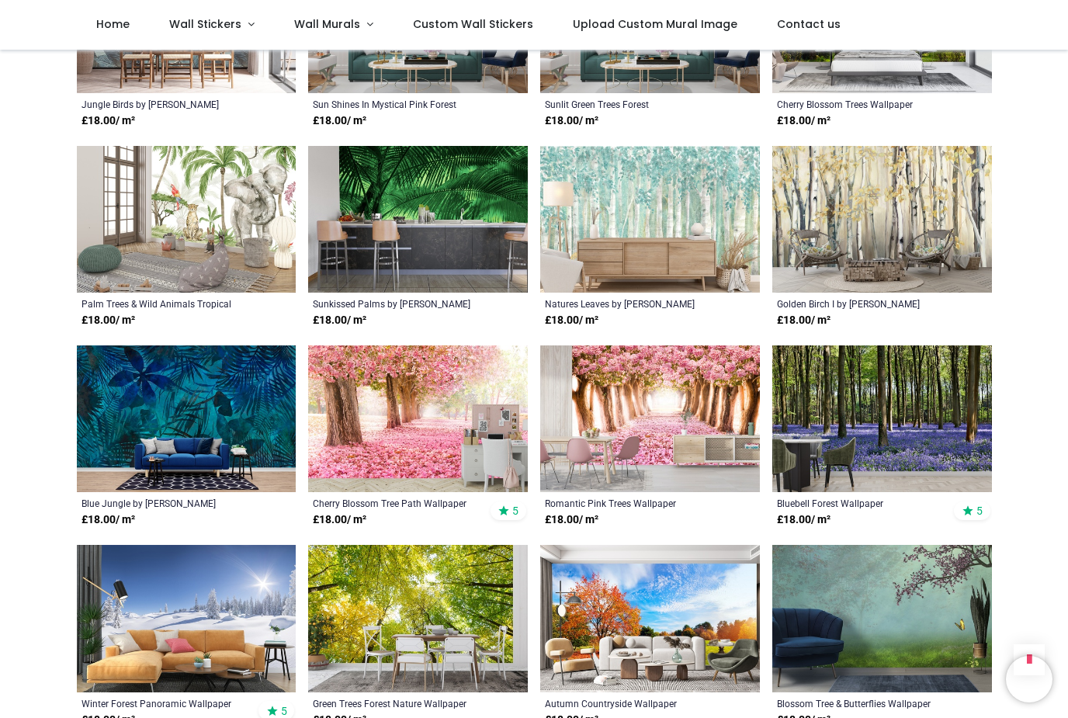
click at [407, 428] on img at bounding box center [418, 418] width 220 height 147
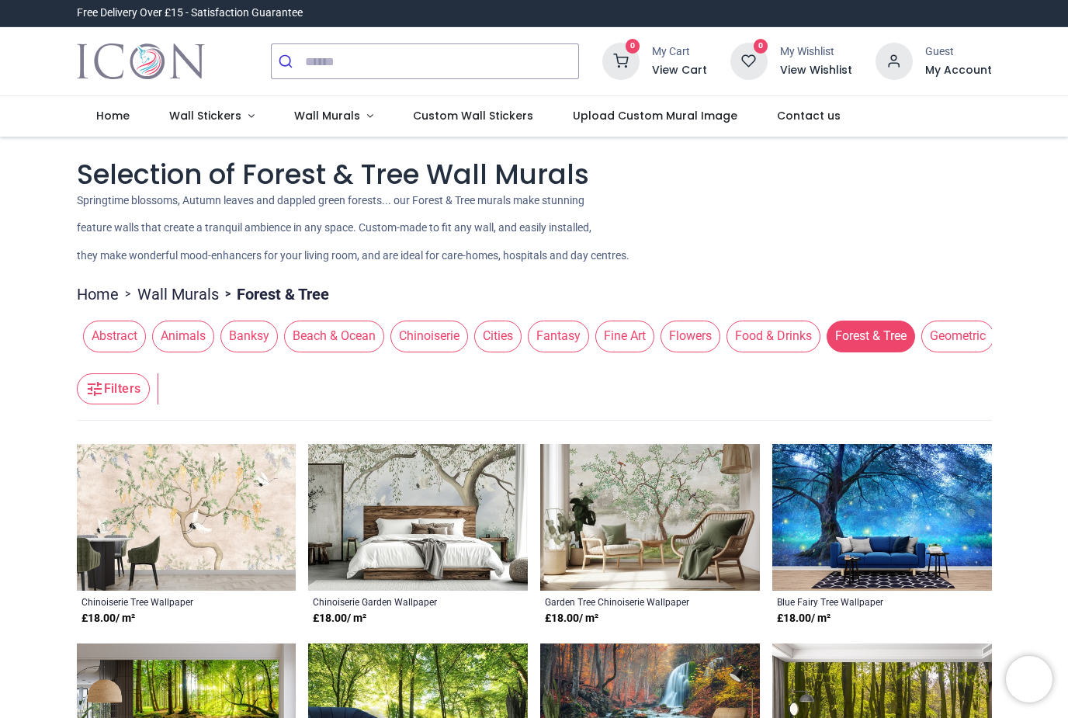
click at [692, 323] on span "Flowers" at bounding box center [691, 336] width 60 height 31
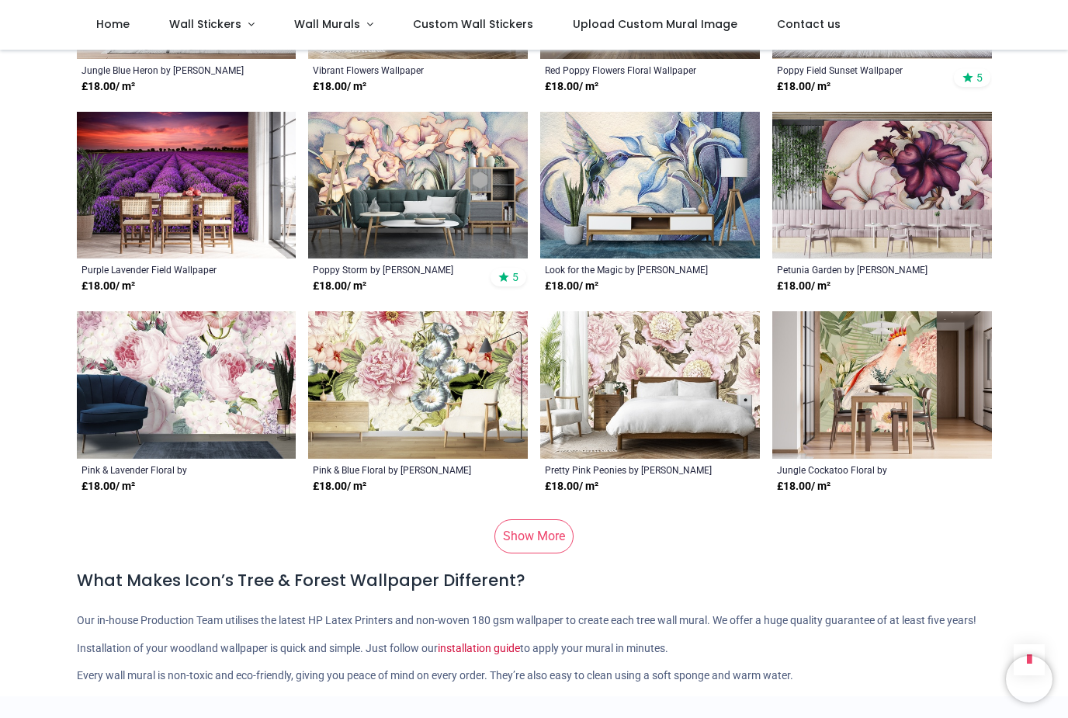
scroll to position [1264, 0]
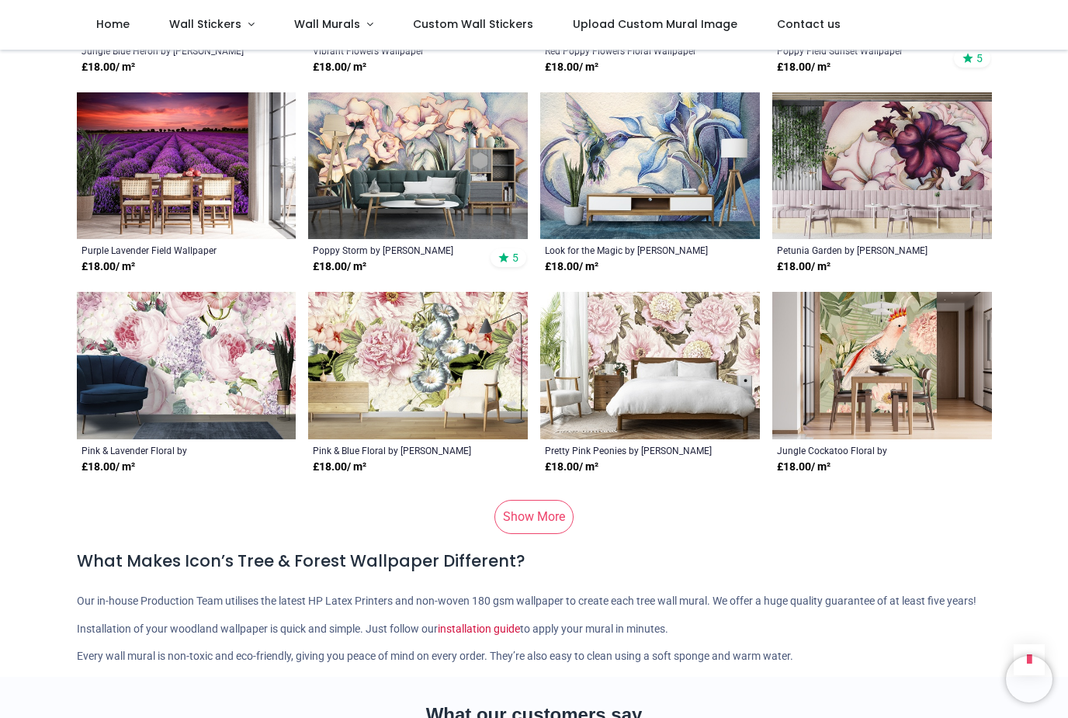
click at [557, 520] on link "Show More" at bounding box center [534, 517] width 79 height 34
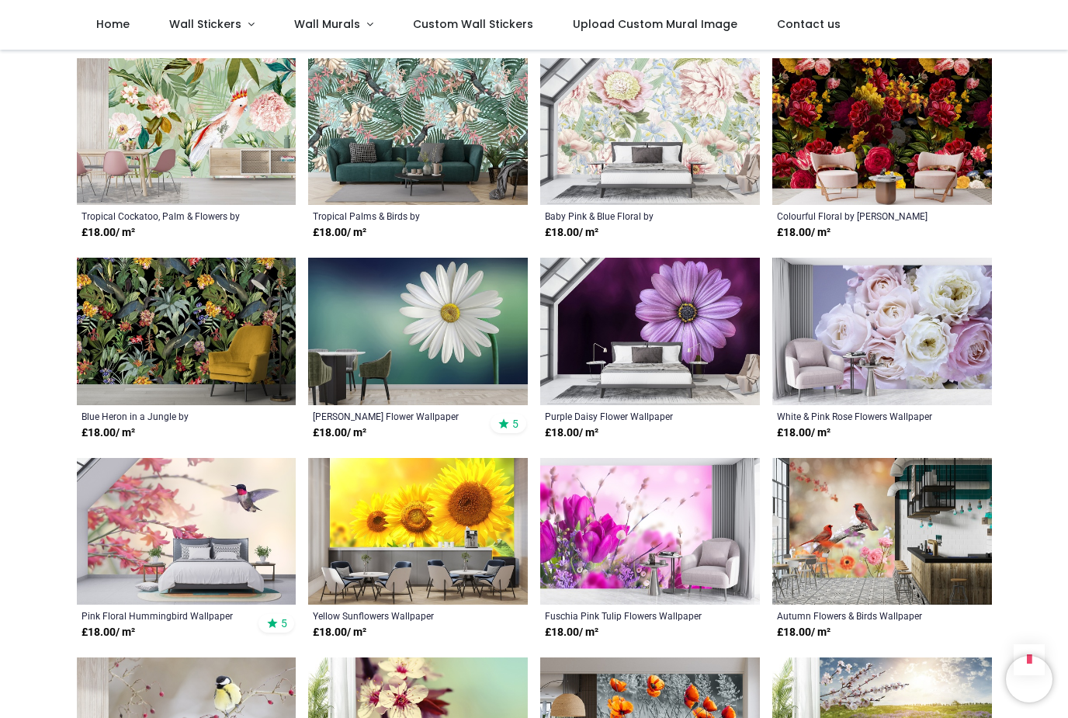
scroll to position [2298, 0]
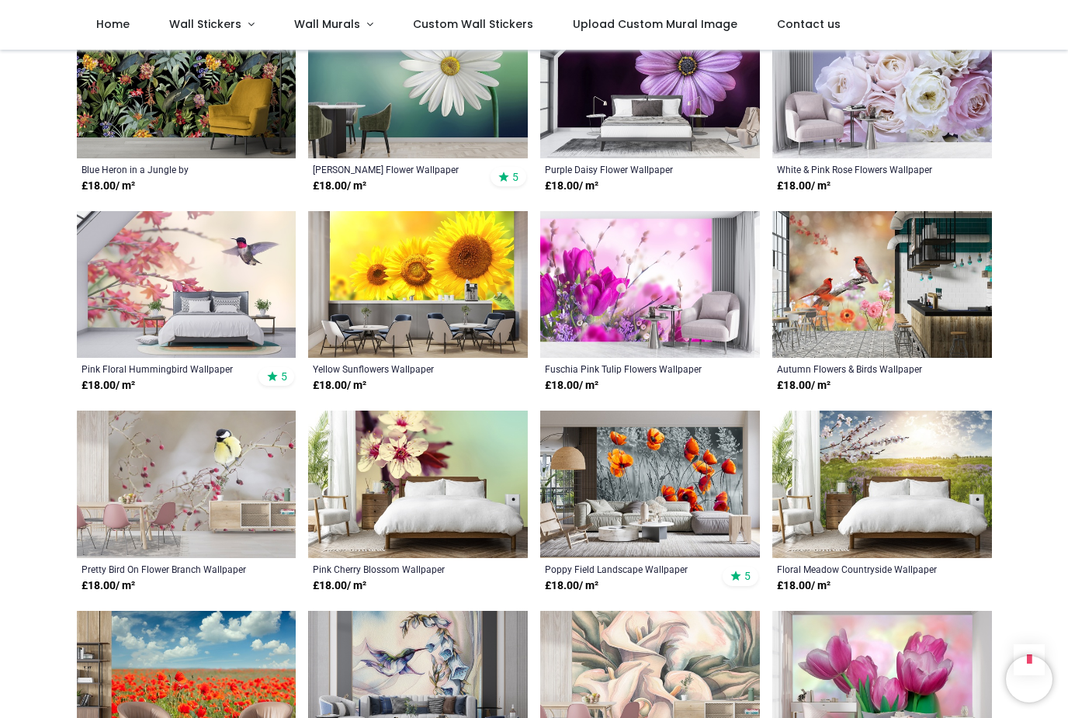
scroll to position [2545, 0]
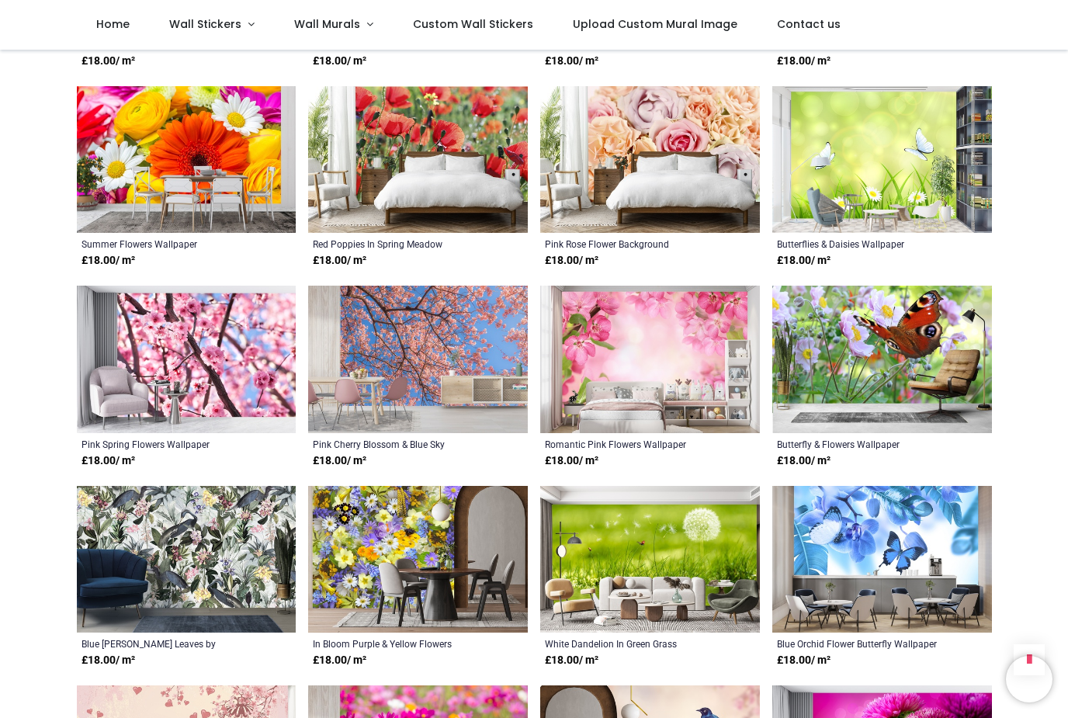
scroll to position [5068, 0]
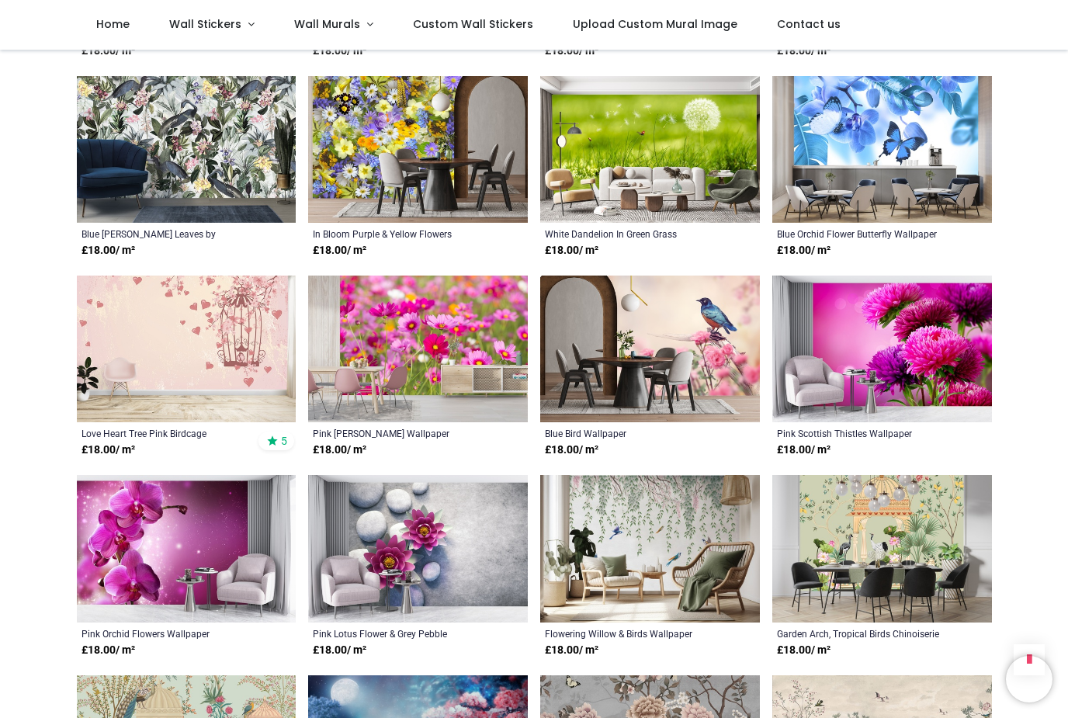
scroll to position [5478, 0]
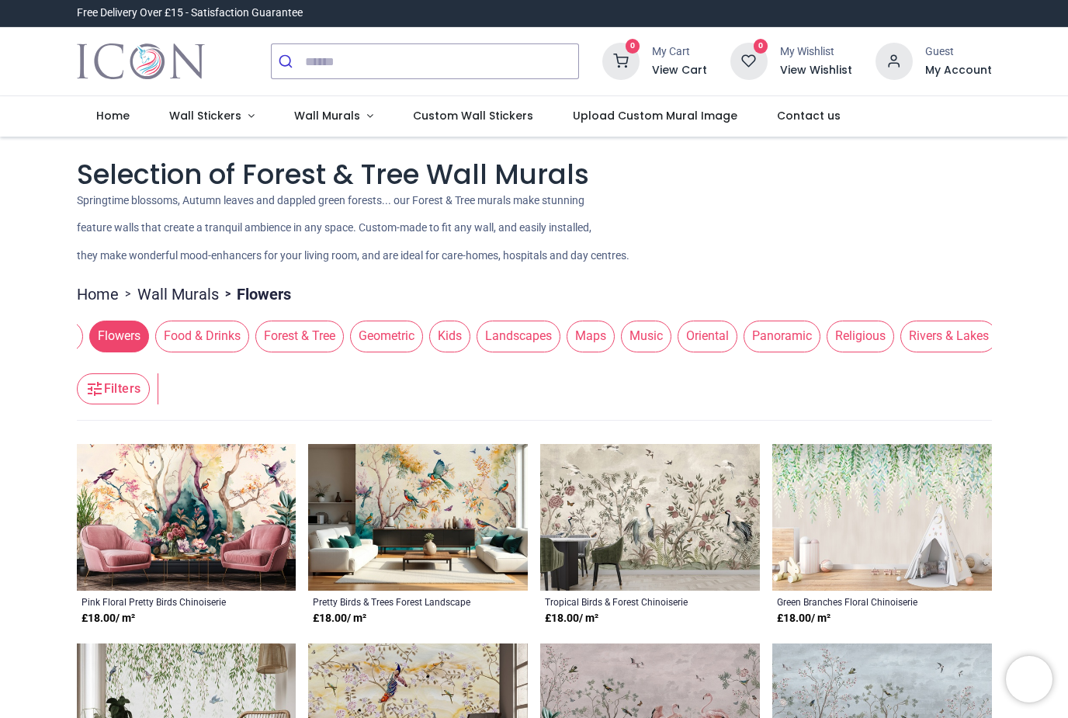
scroll to position [0, 571]
click at [467, 332] on span "Kids" at bounding box center [450, 336] width 41 height 31
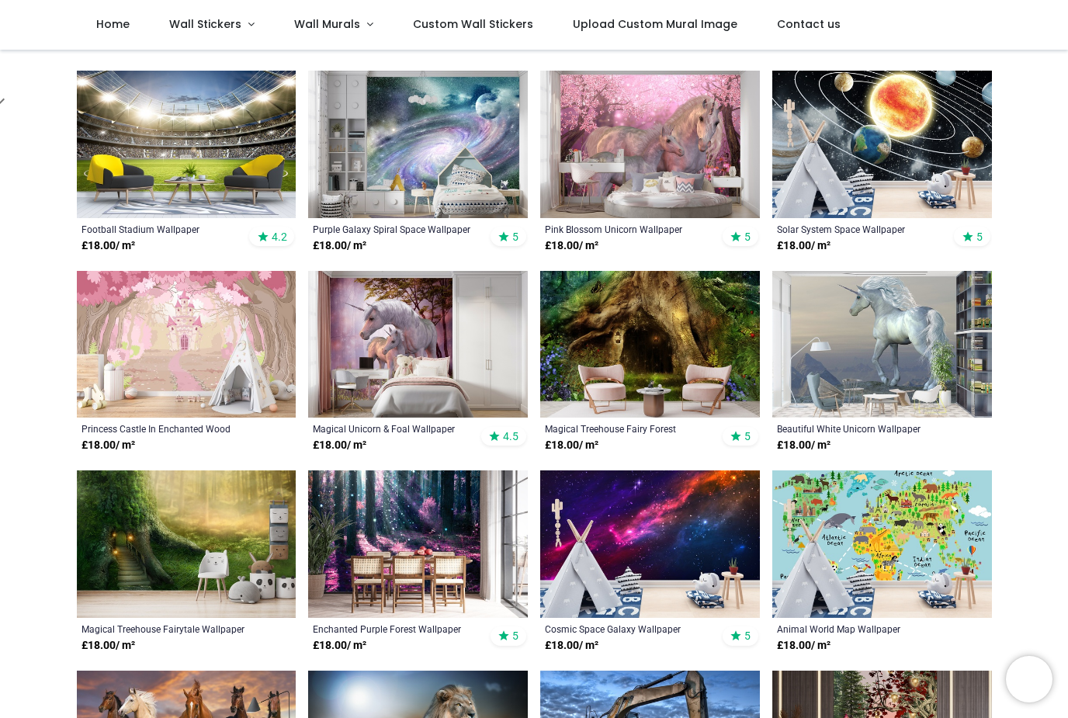
scroll to position [495, 0]
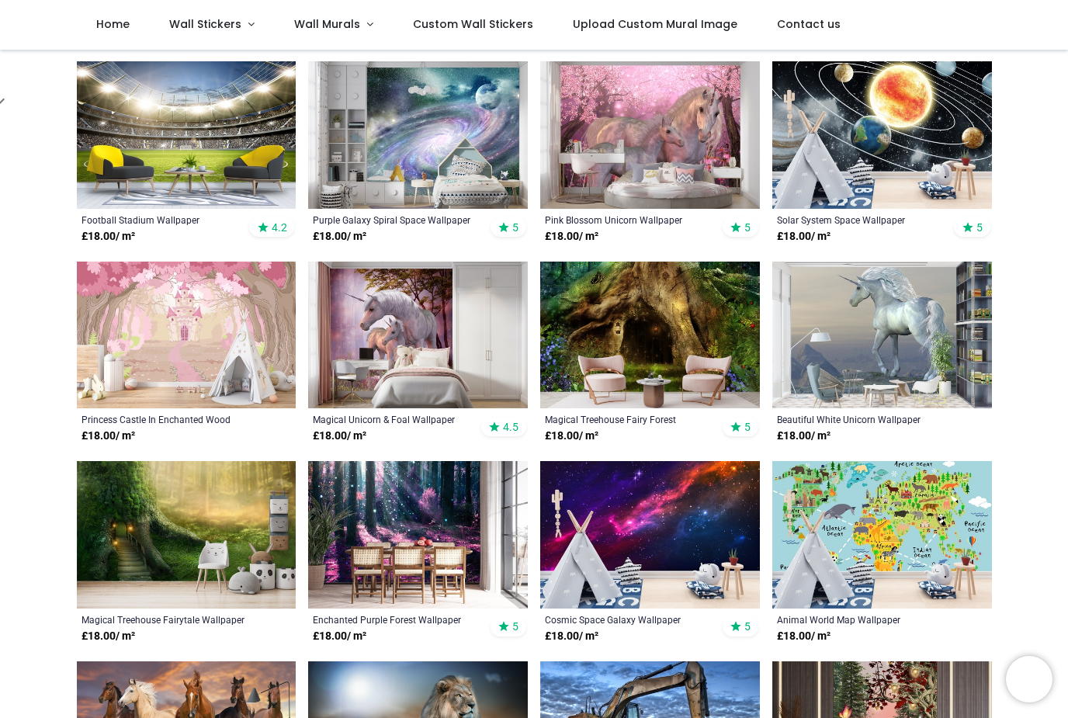
click at [383, 502] on img at bounding box center [418, 534] width 220 height 147
click at [430, 331] on img at bounding box center [418, 335] width 220 height 147
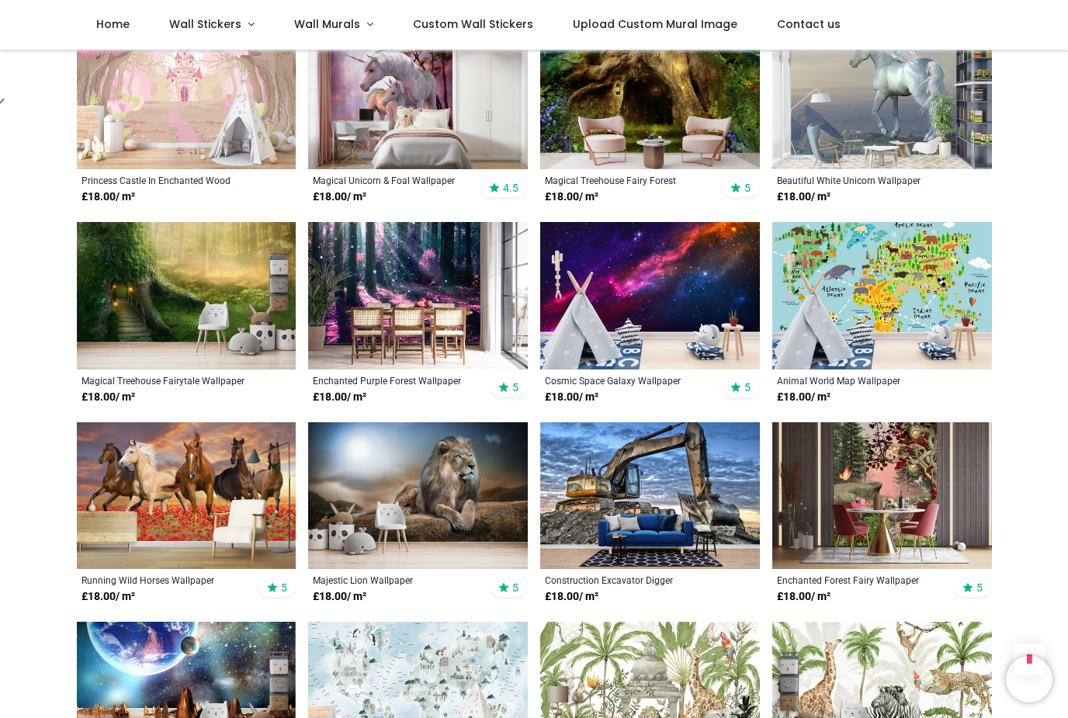
scroll to position [737, 0]
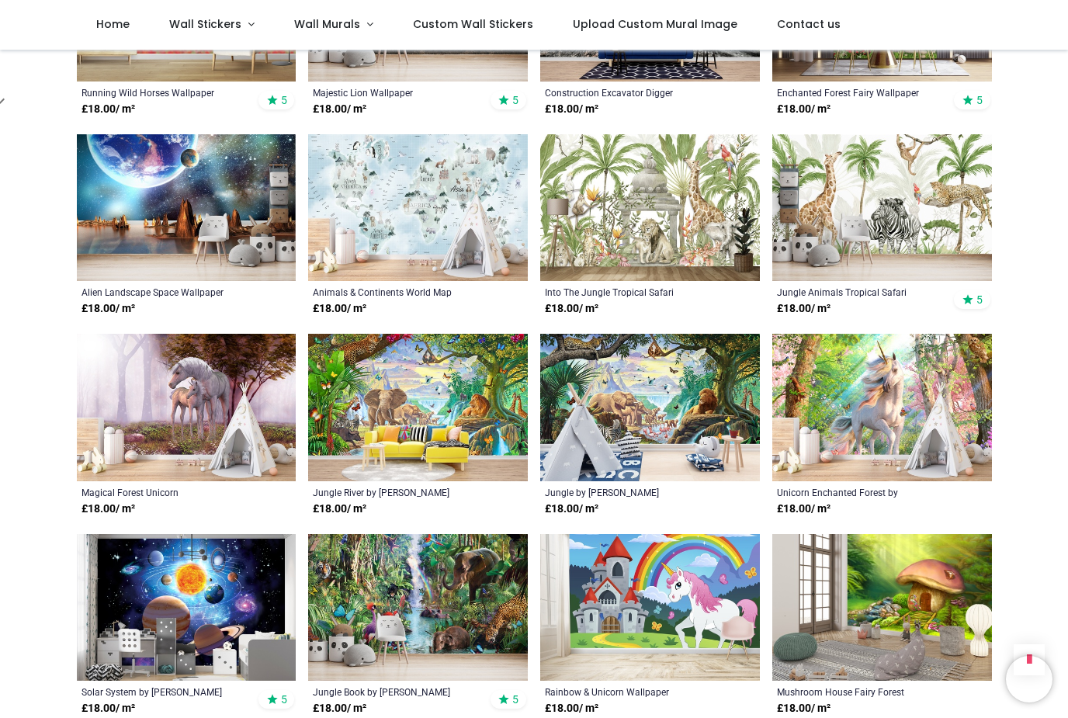
scroll to position [1251, 0]
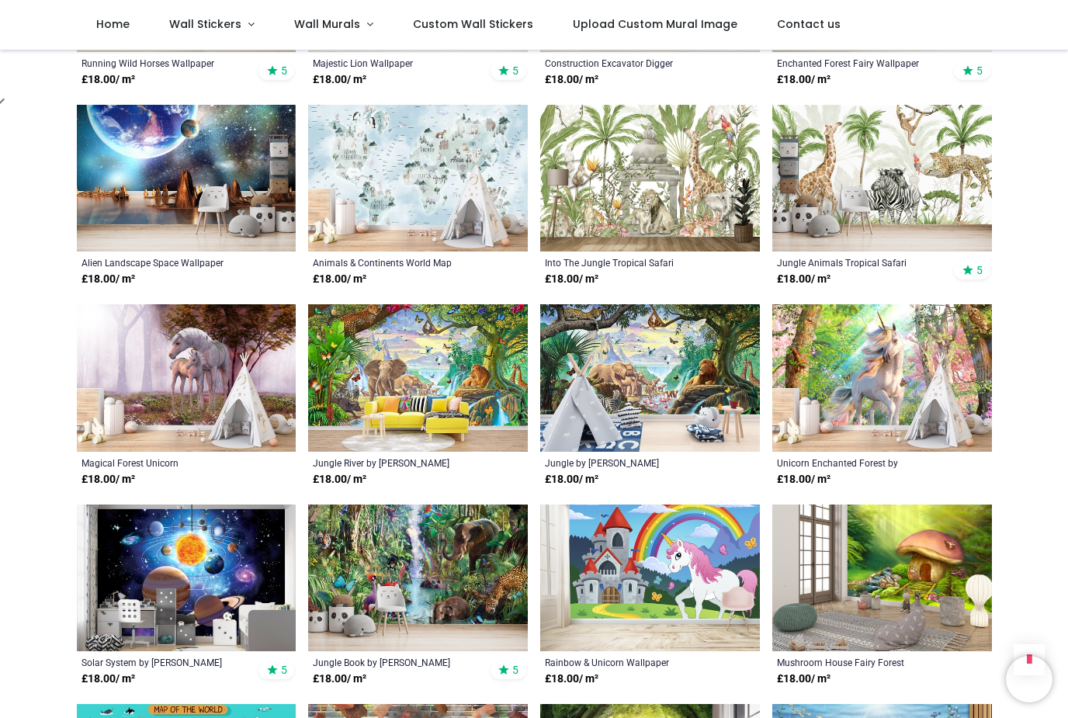
click at [189, 398] on img at bounding box center [187, 377] width 220 height 147
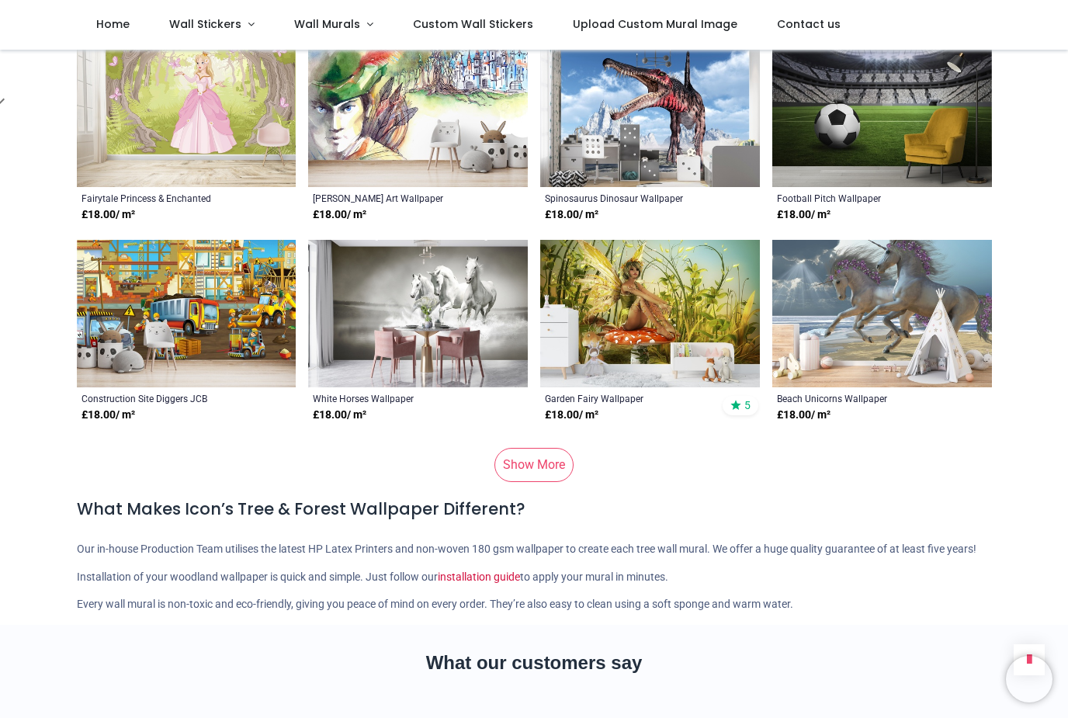
scroll to position [2714, 0]
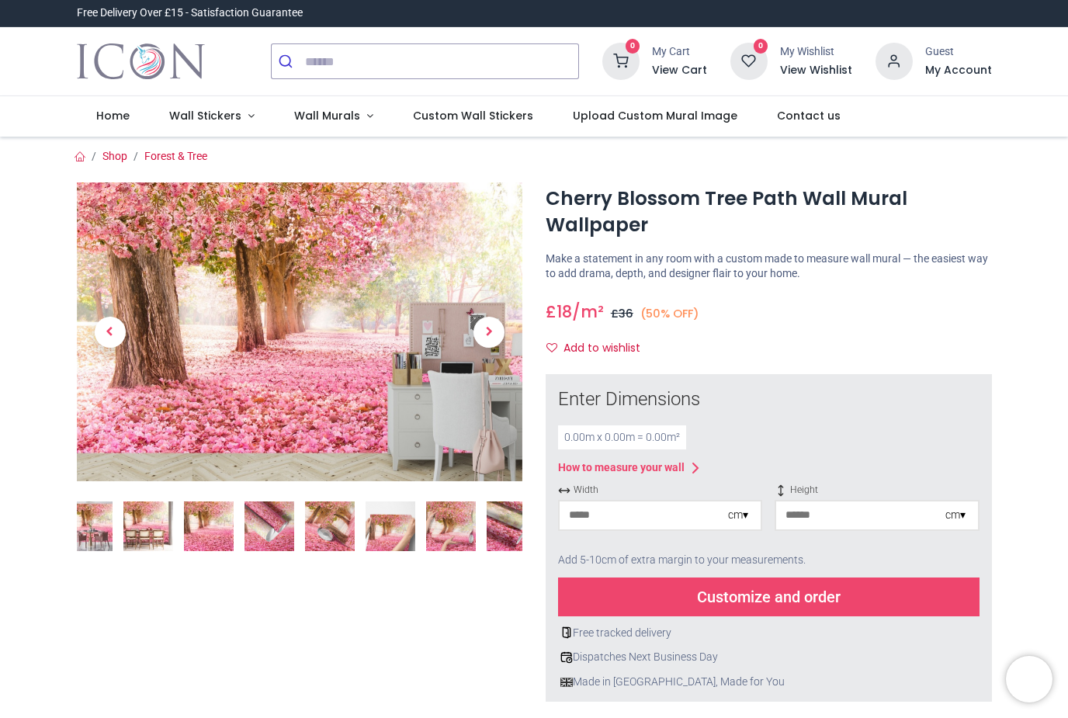
click at [364, 350] on img at bounding box center [300, 331] width 446 height 299
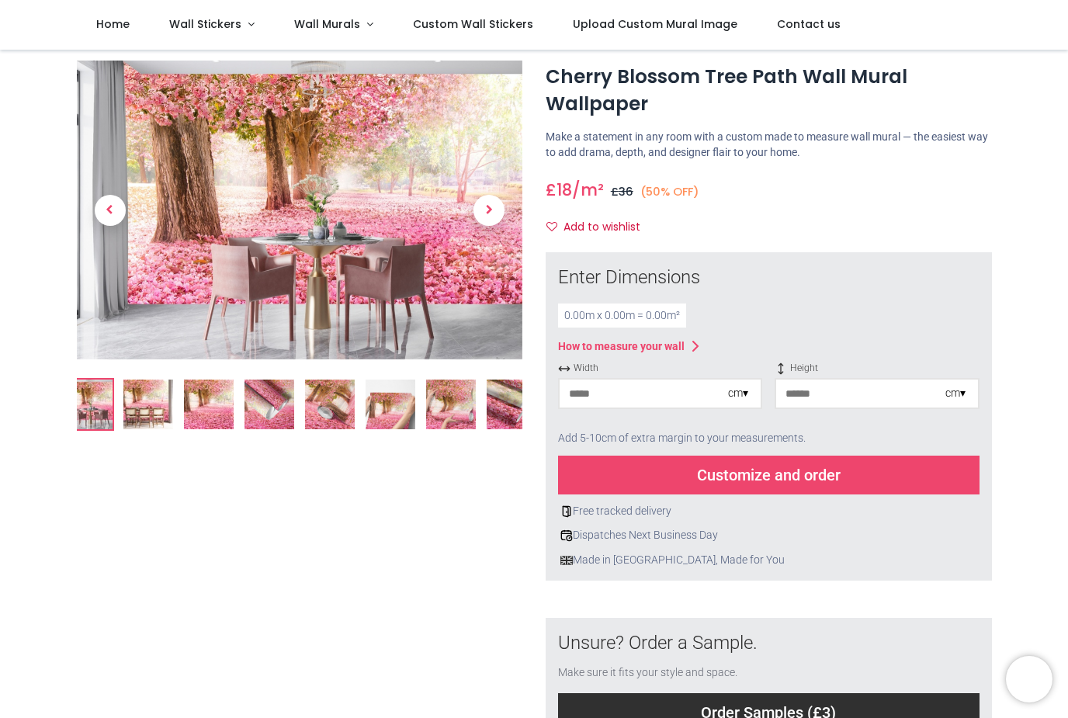
scroll to position [36, 0]
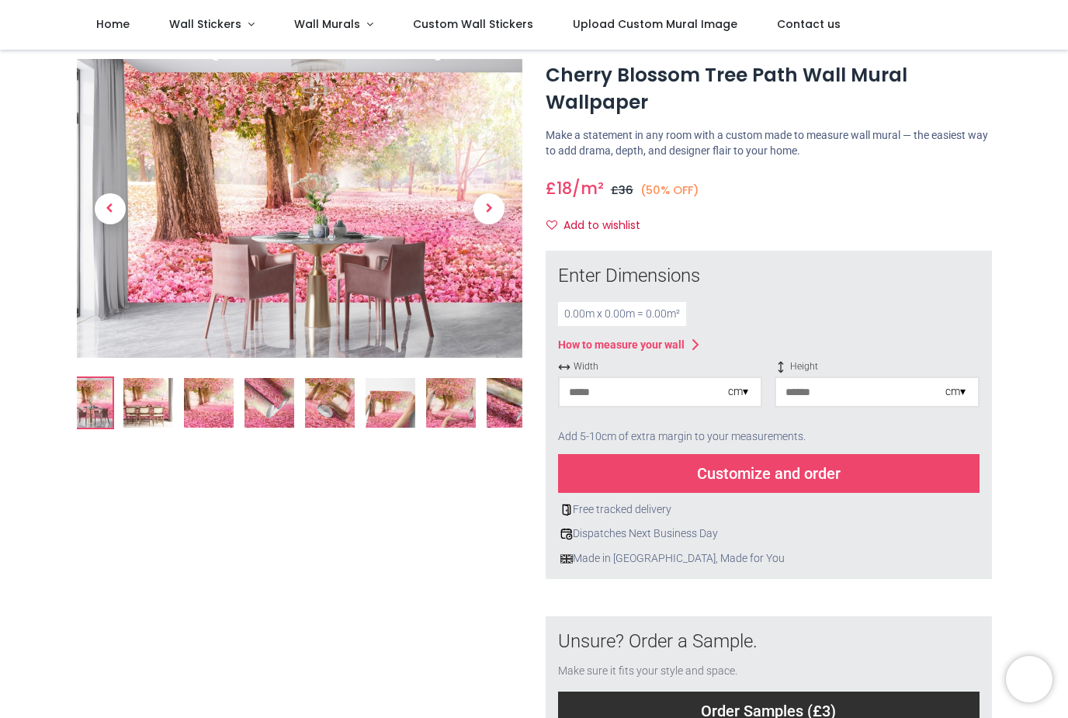
click at [346, 386] on img at bounding box center [330, 403] width 50 height 50
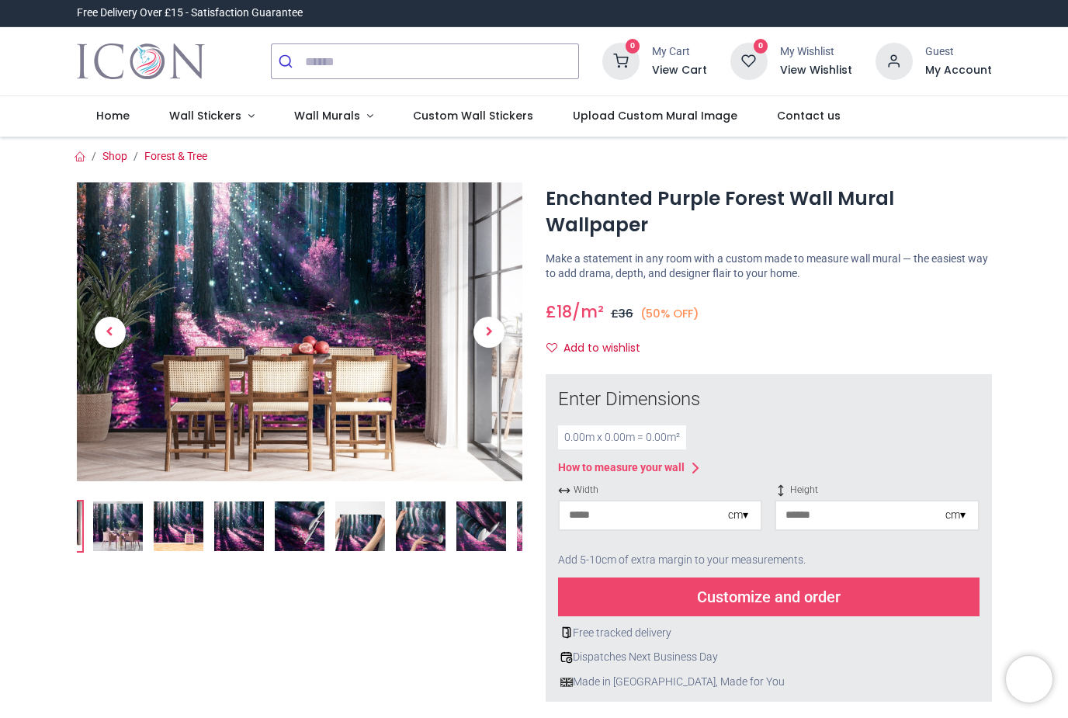
click at [116, 521] on img at bounding box center [118, 527] width 50 height 50
